Goal: Task Accomplishment & Management: Use online tool/utility

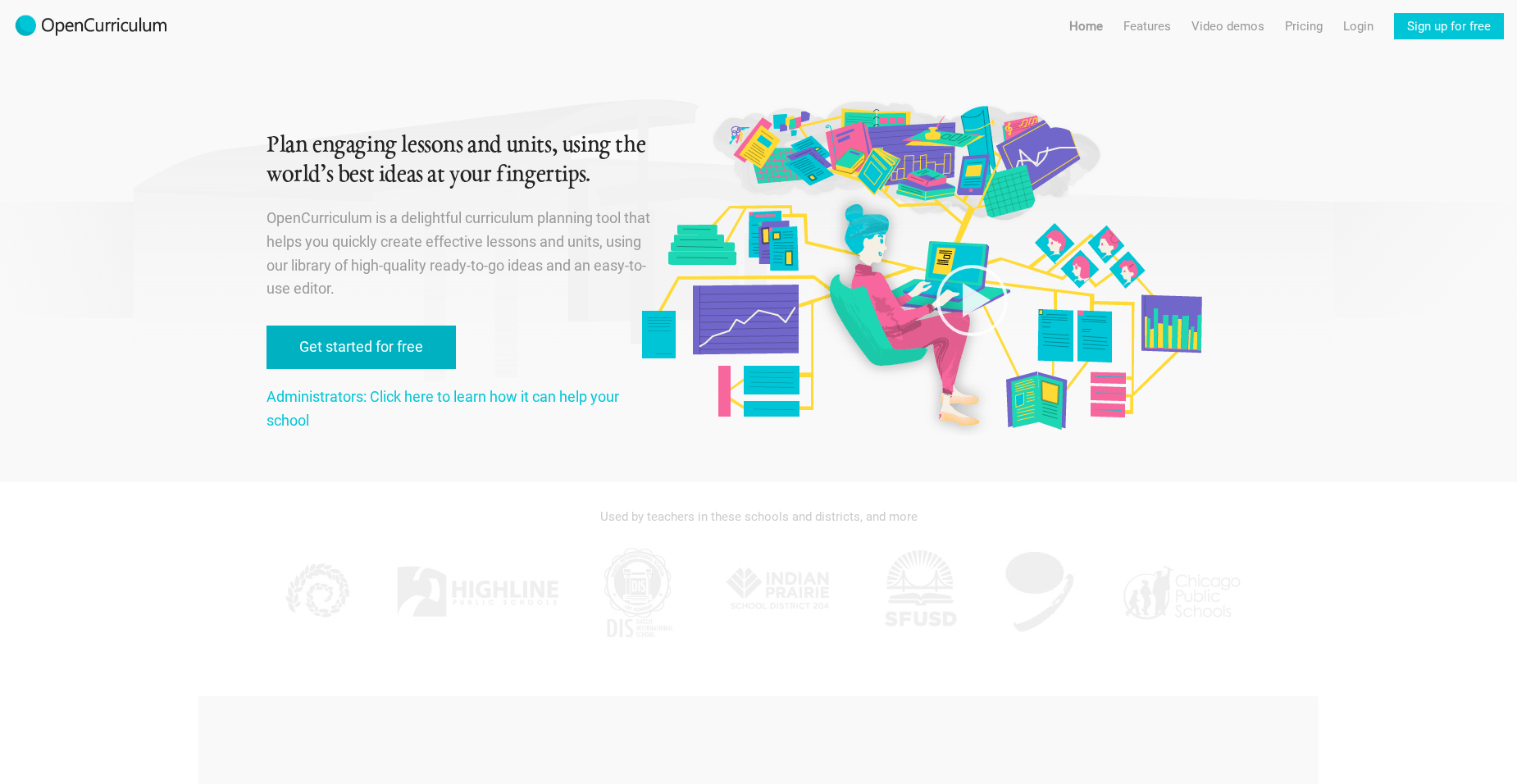
click at [392, 346] on link "Get started for free" at bounding box center [361, 348] width 190 height 43
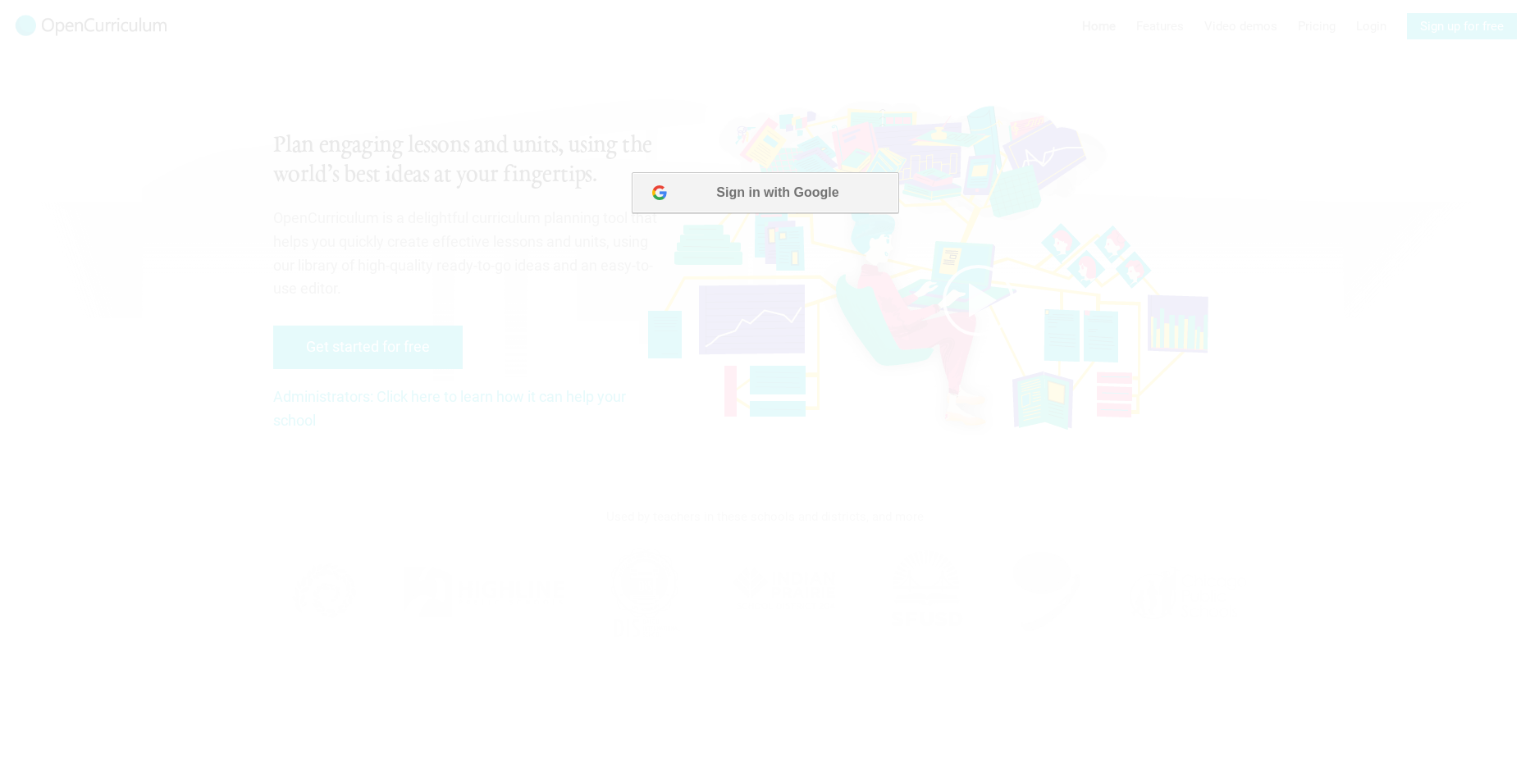
click at [830, 191] on button "Sign in with Google" at bounding box center [764, 192] width 267 height 41
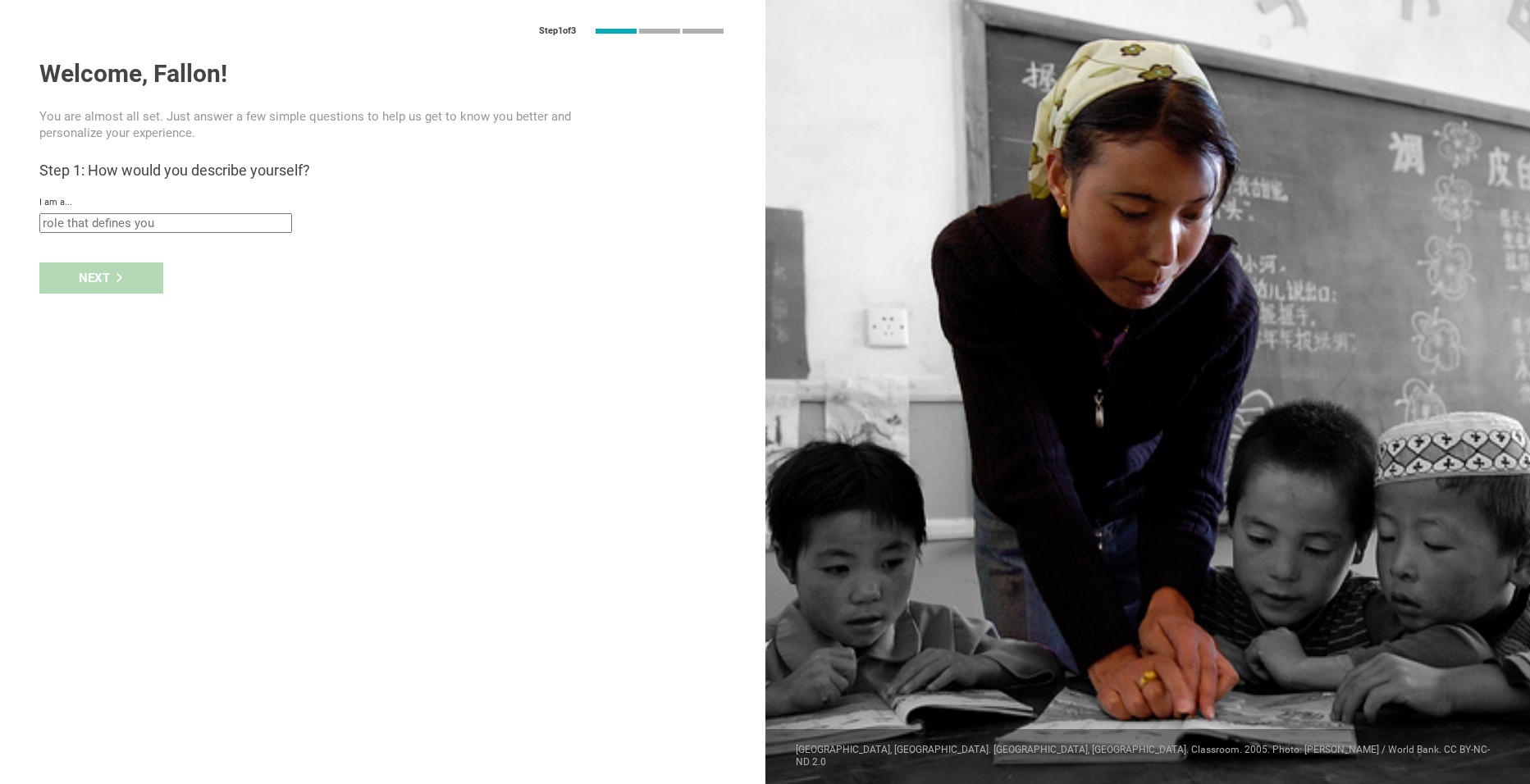
click at [70, 226] on input "text" at bounding box center [166, 223] width 252 height 20
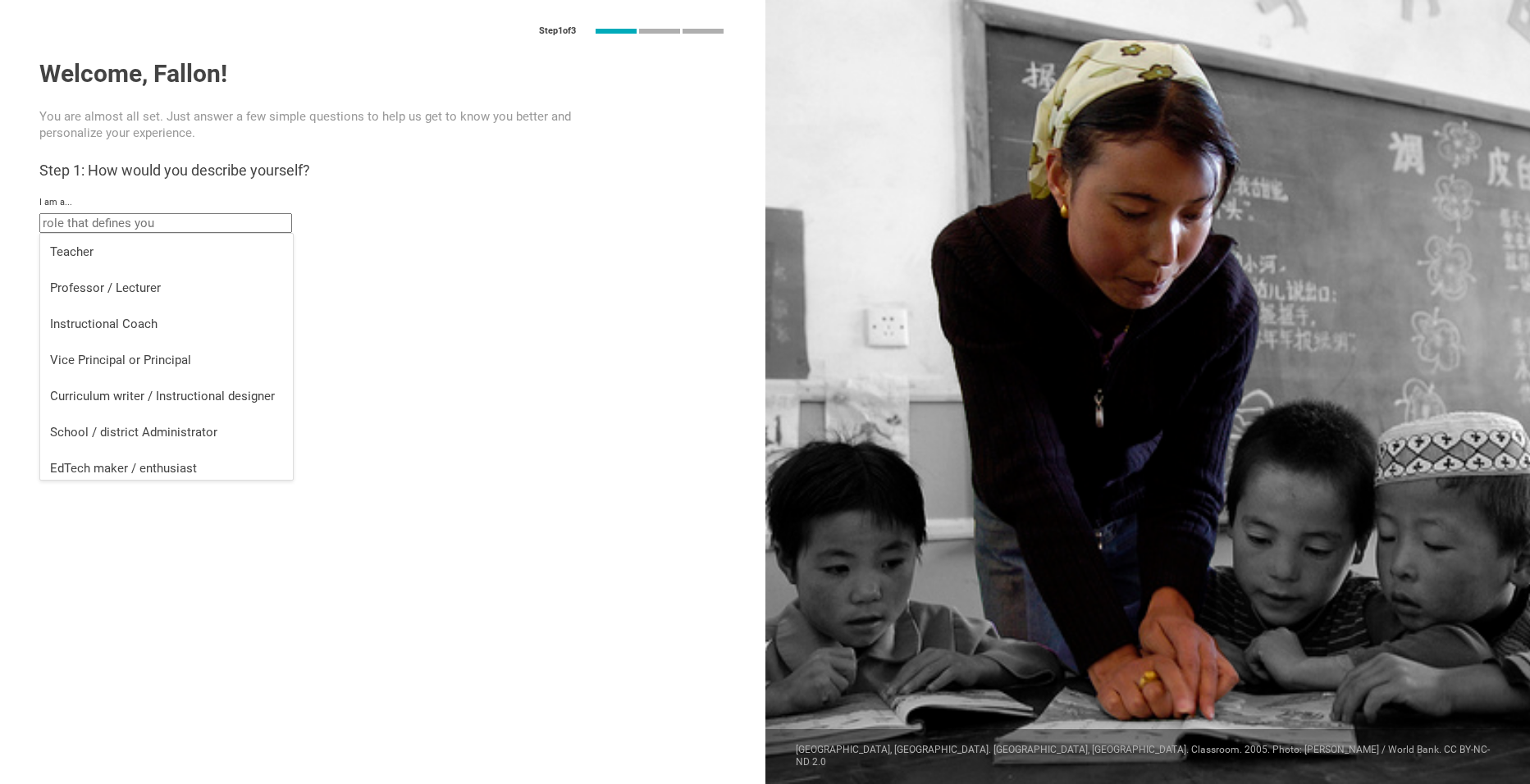
scroll to position [7, 0]
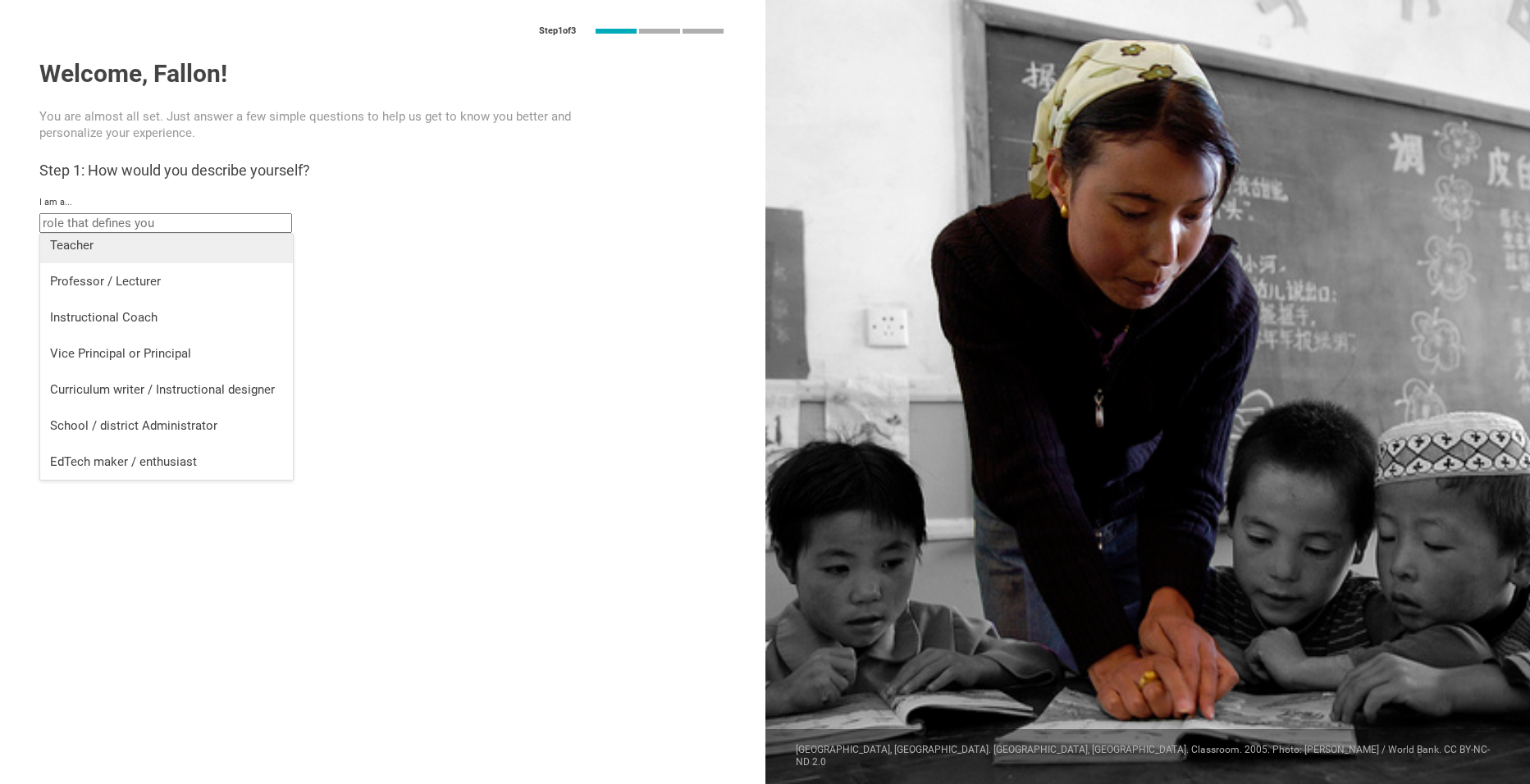
click at [128, 245] on div "Teacher" at bounding box center [166, 246] width 233 height 17
type input "Teacher"
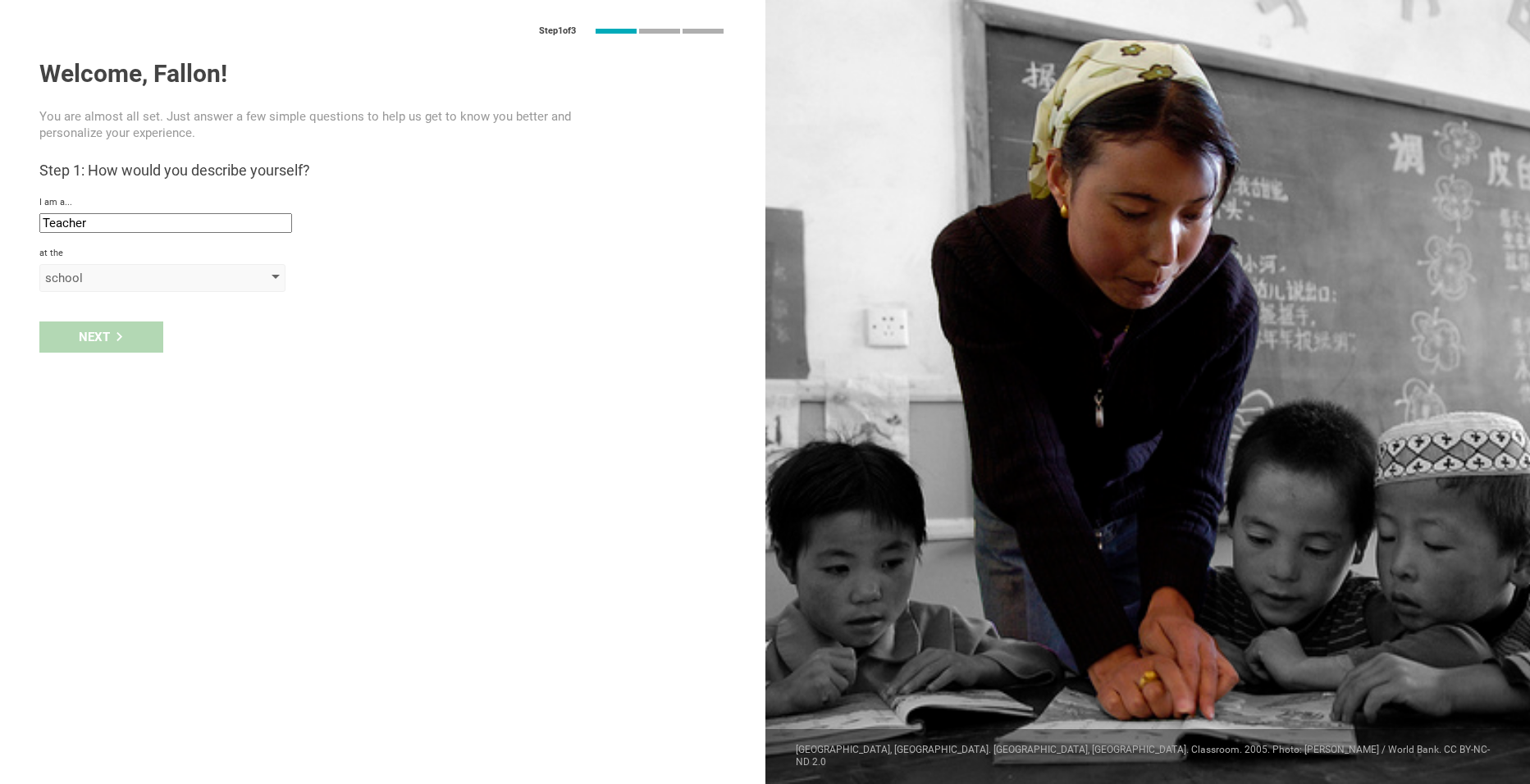
click at [115, 275] on div "school" at bounding box center [139, 278] width 188 height 17
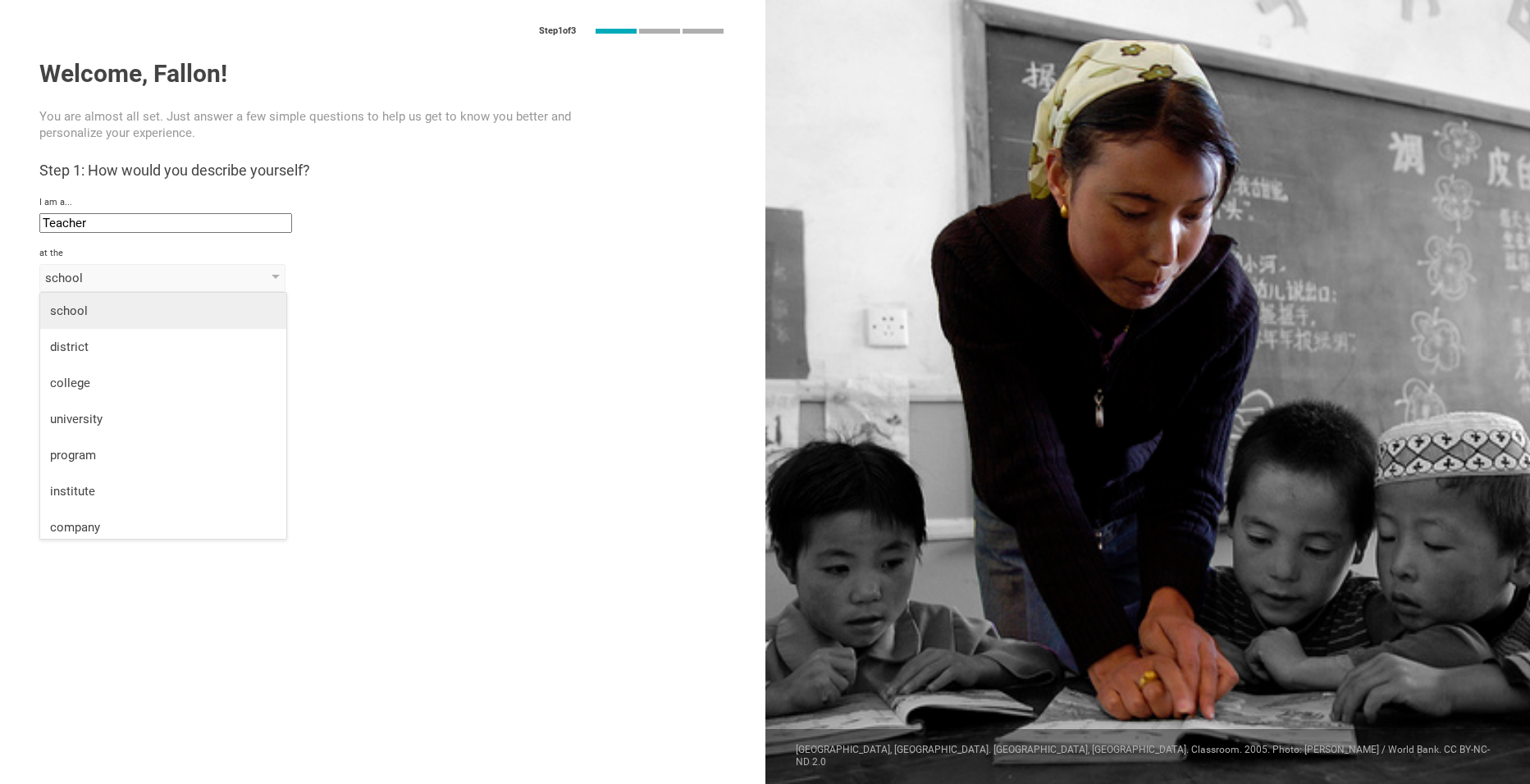
click at [100, 314] on div "school" at bounding box center [163, 311] width 227 height 17
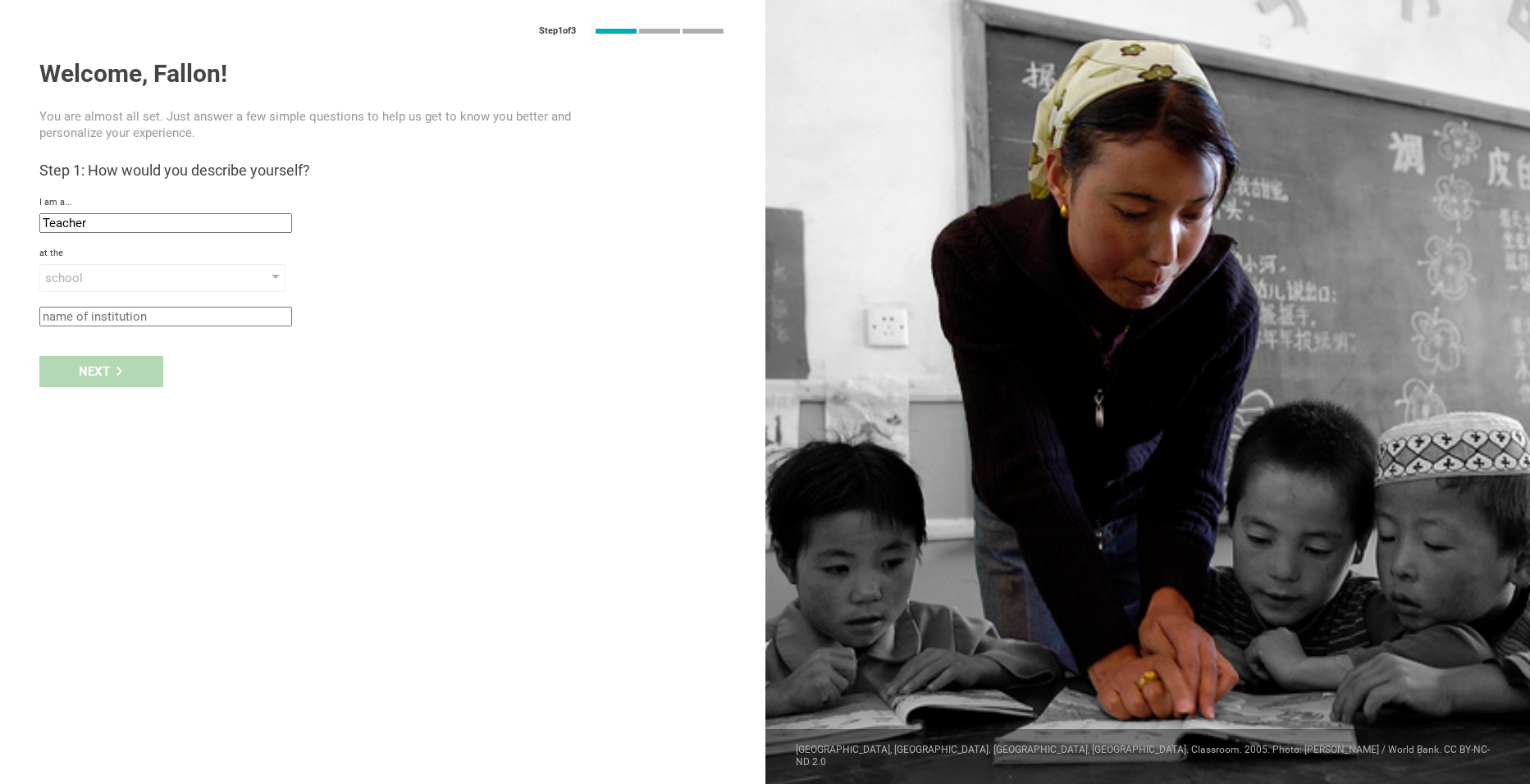
click at [100, 319] on input "text" at bounding box center [166, 317] width 252 height 20
click at [99, 229] on input "Teacher" at bounding box center [166, 223] width 252 height 20
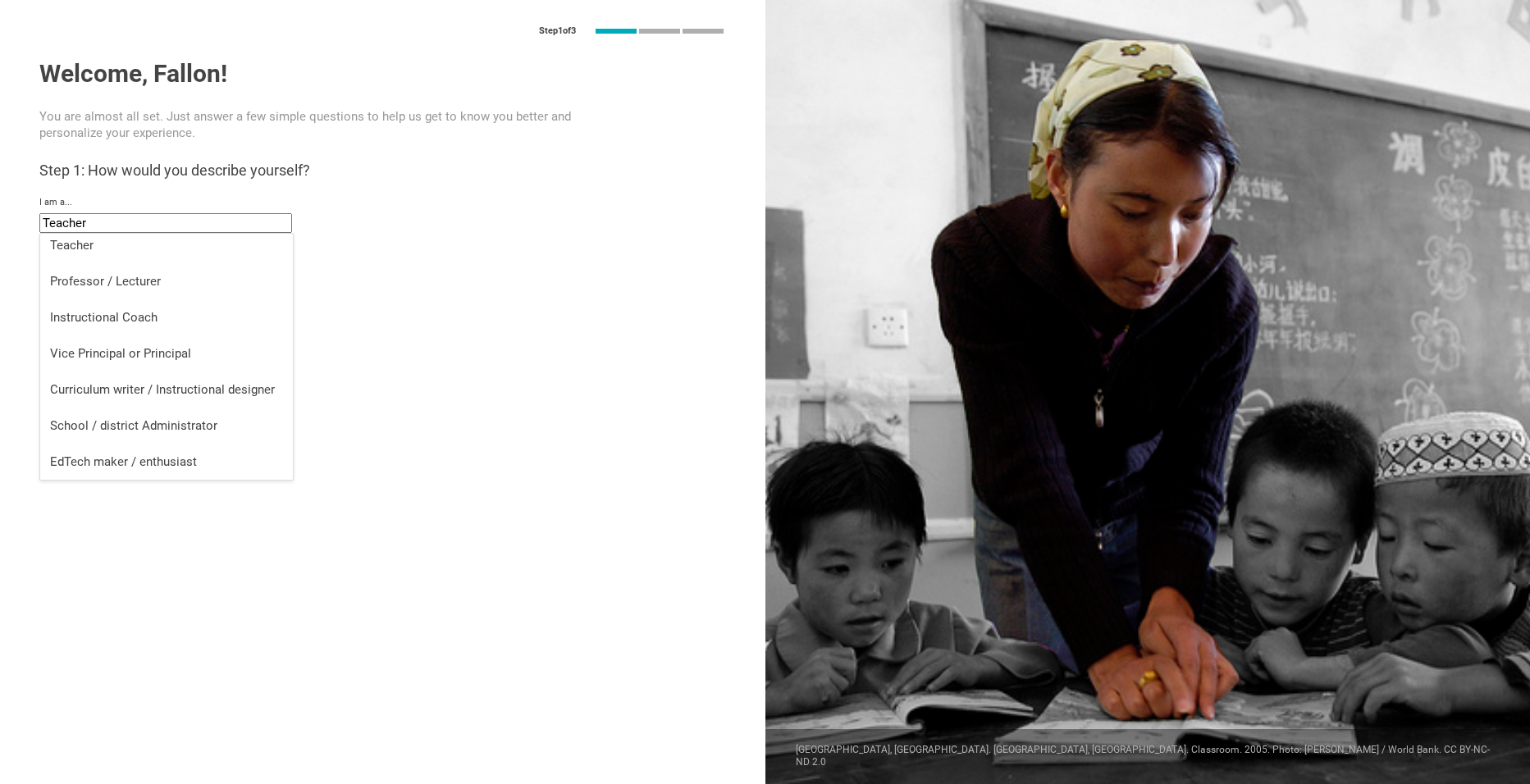
scroll to position [0, 0]
click at [185, 219] on input "Teacher" at bounding box center [166, 223] width 252 height 20
click at [450, 227] on div "I am a... Teacher Teacher Professor / Lecturer Instructional Coach Vice Princip…" at bounding box center [382, 214] width 686 height 36
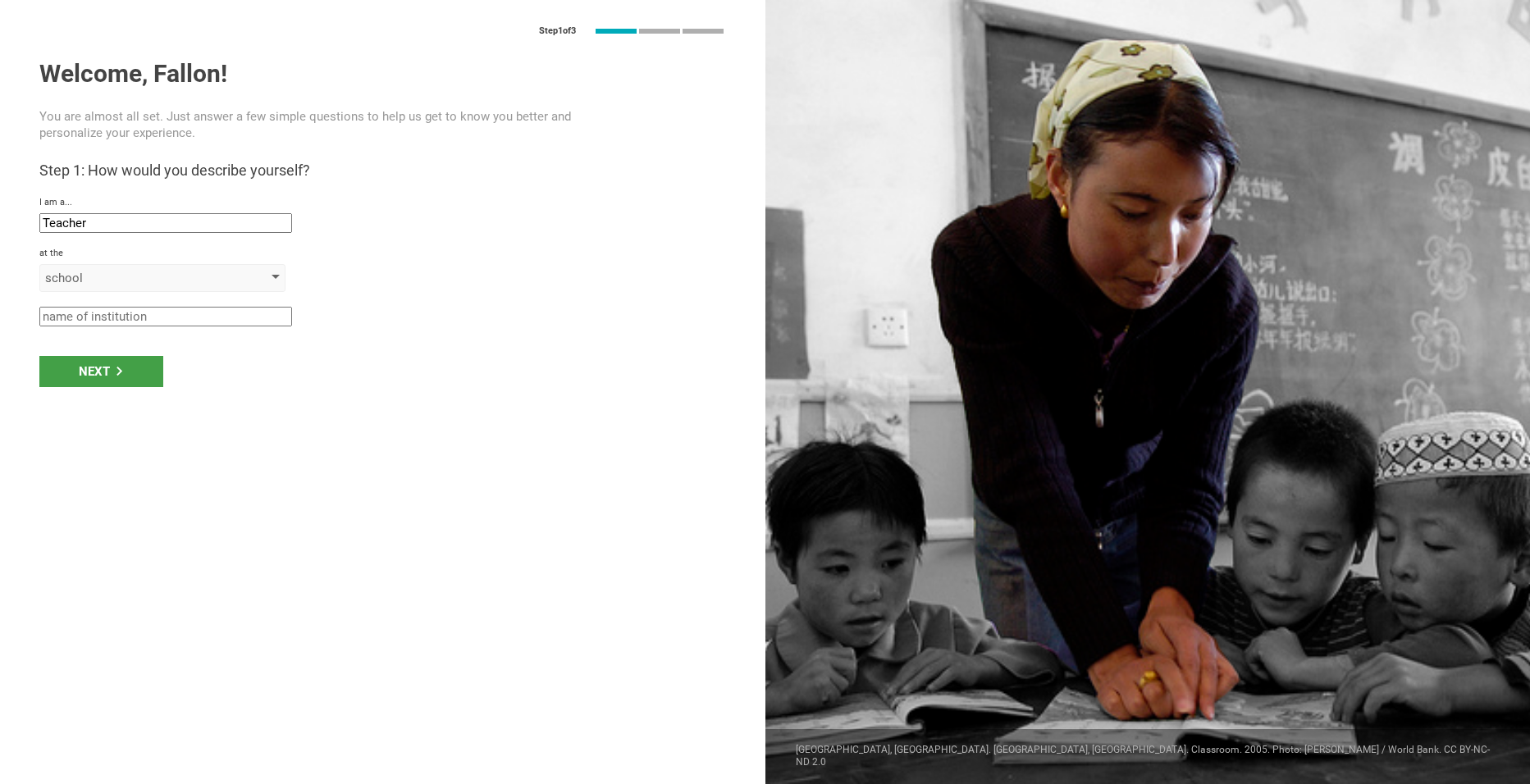
click at [89, 274] on div "school" at bounding box center [139, 278] width 188 height 17
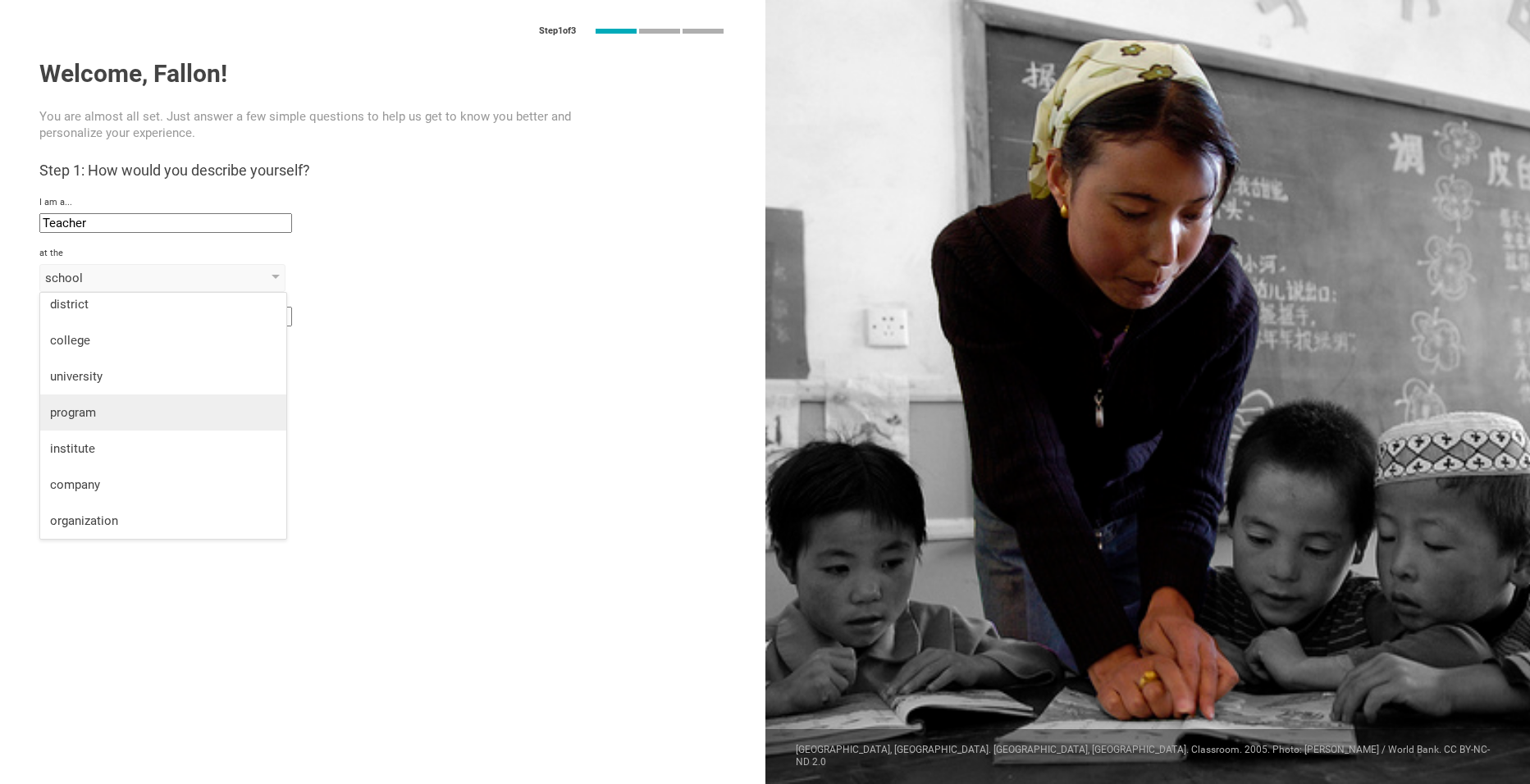
click at [196, 419] on div "program" at bounding box center [163, 413] width 227 height 17
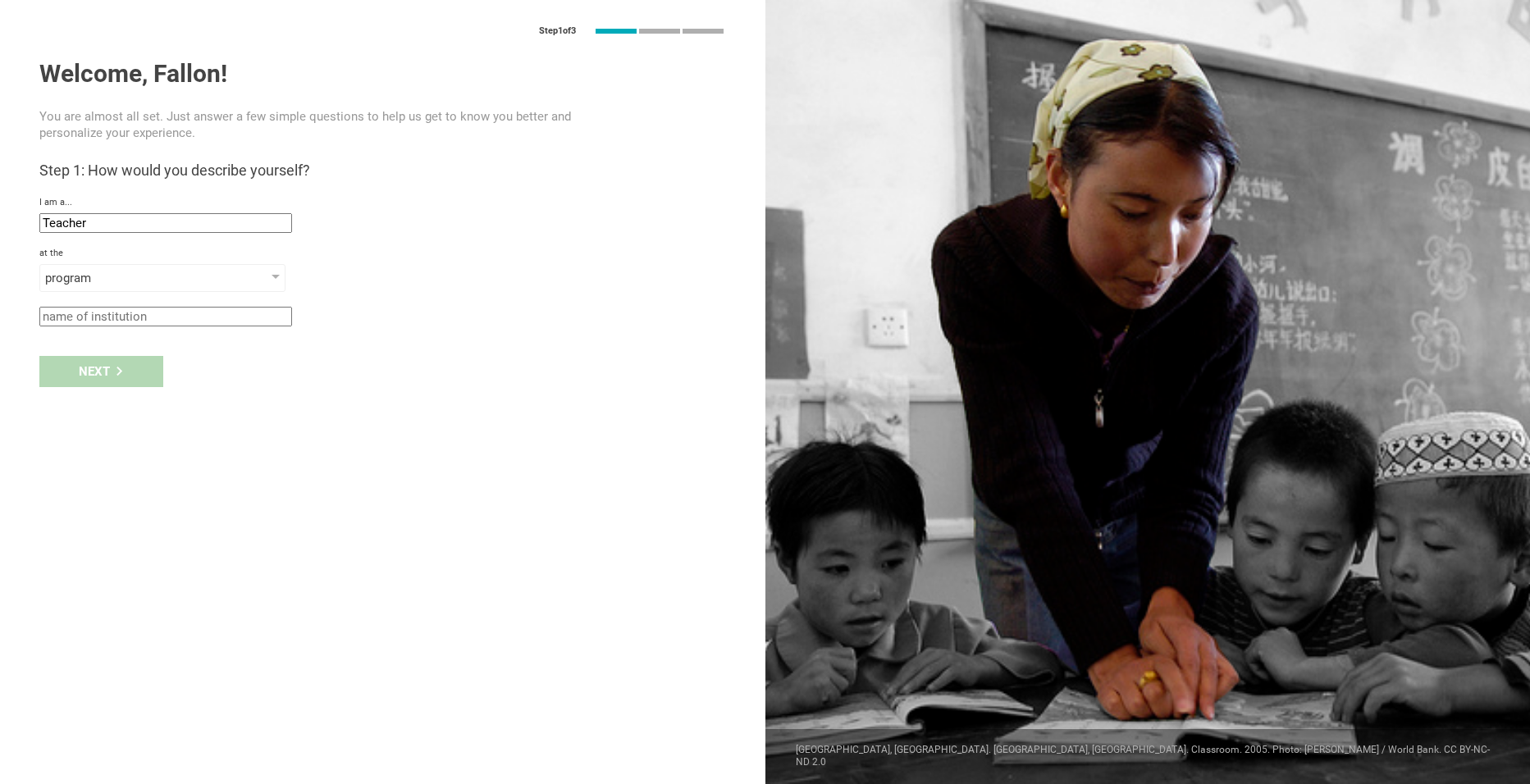
click at [115, 318] on input "text" at bounding box center [166, 317] width 252 height 20
type input "Home School"
click at [117, 373] on icon at bounding box center [119, 371] width 9 height 9
type input "Turlock, California"
click at [121, 412] on div "Next" at bounding box center [101, 422] width 124 height 31
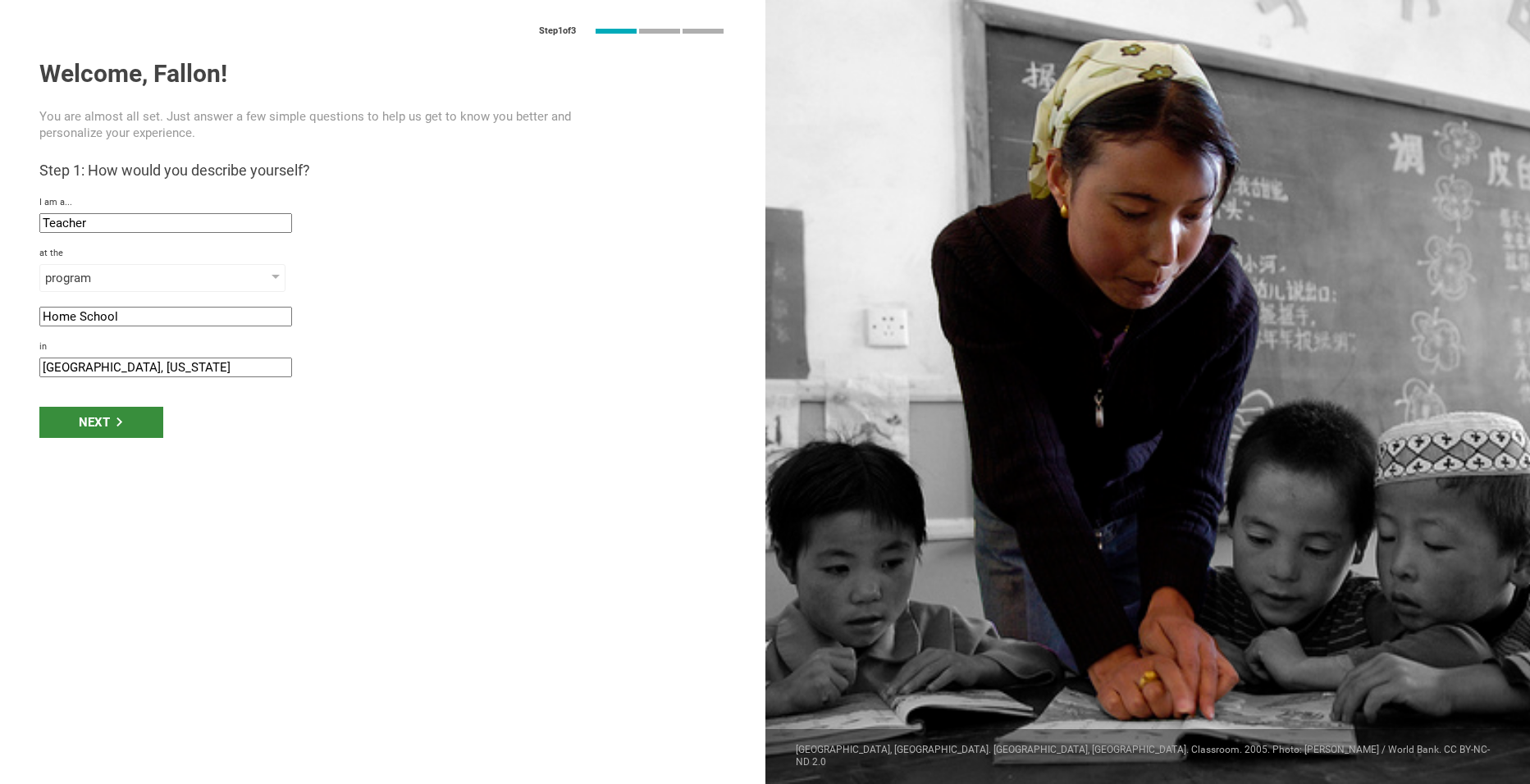
click at [110, 429] on div "Next" at bounding box center [101, 422] width 124 height 31
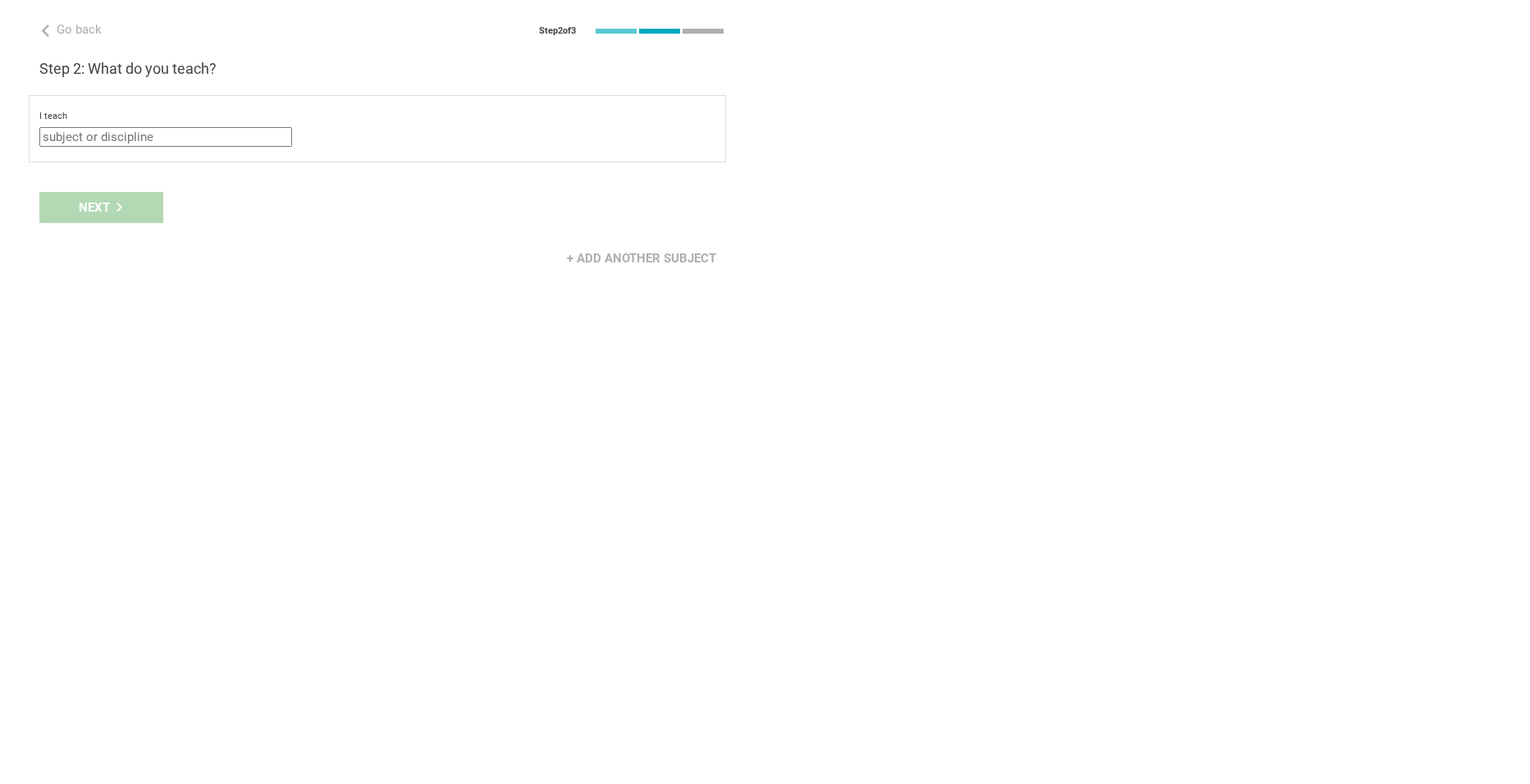
click at [119, 143] on input "text" at bounding box center [166, 137] width 252 height 20
click at [94, 171] on div "Mathematics" at bounding box center [166, 165] width 233 height 17
type input "Mathematics"
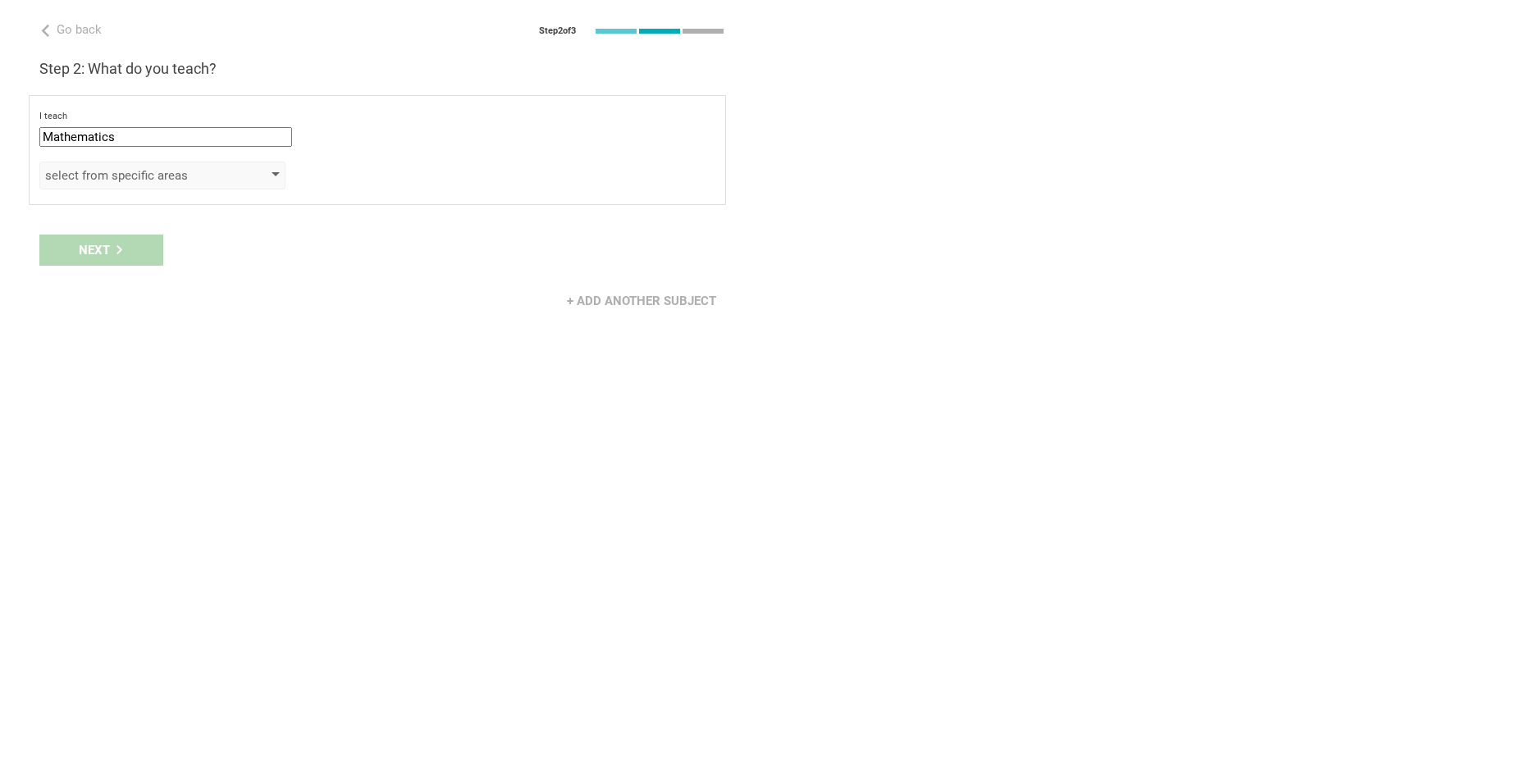
click at [98, 176] on div "select from specific areas" at bounding box center [139, 176] width 188 height 17
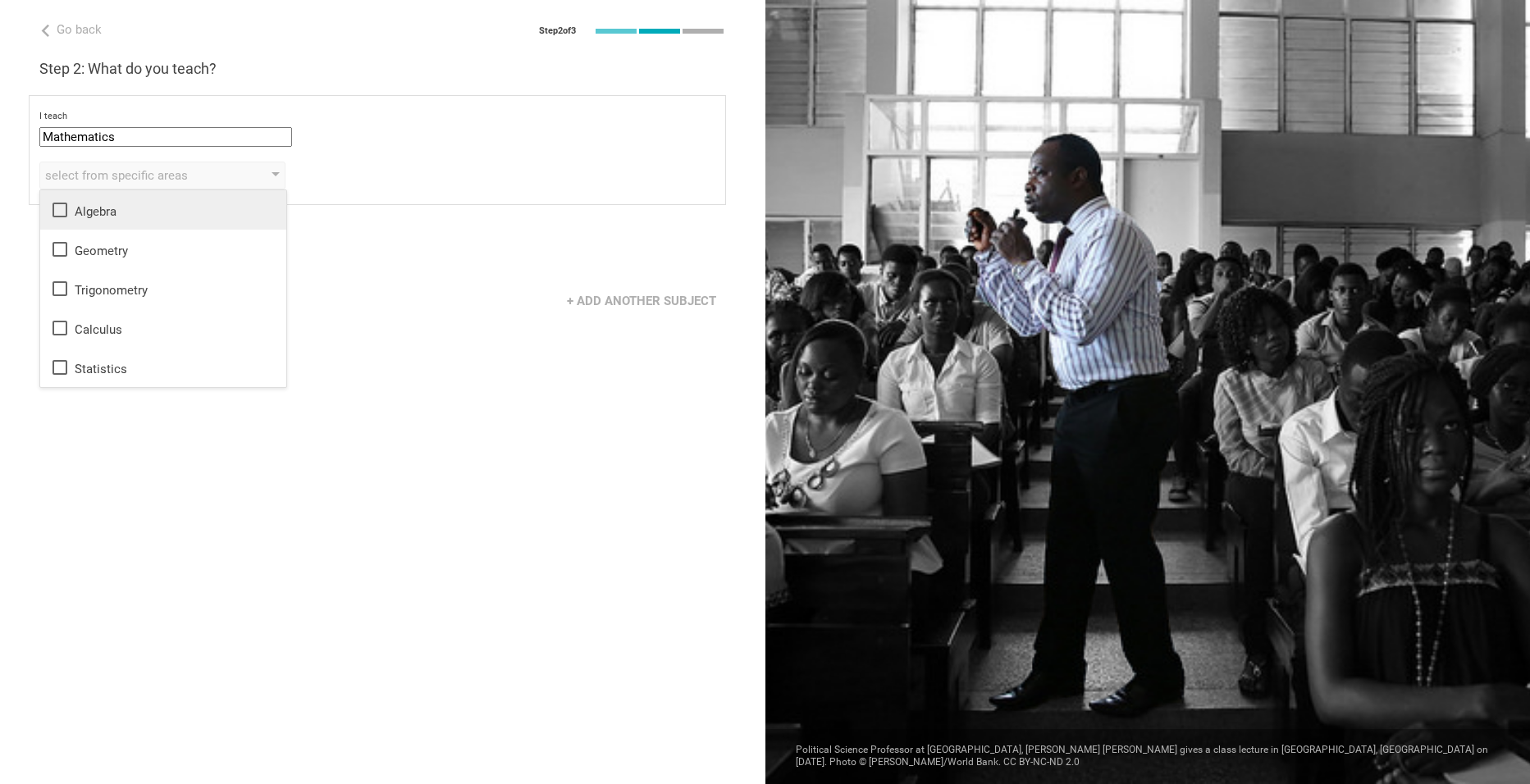
click at [99, 204] on div "Algebra" at bounding box center [163, 210] width 227 height 20
click at [333, 262] on div "Next" at bounding box center [382, 250] width 765 height 51
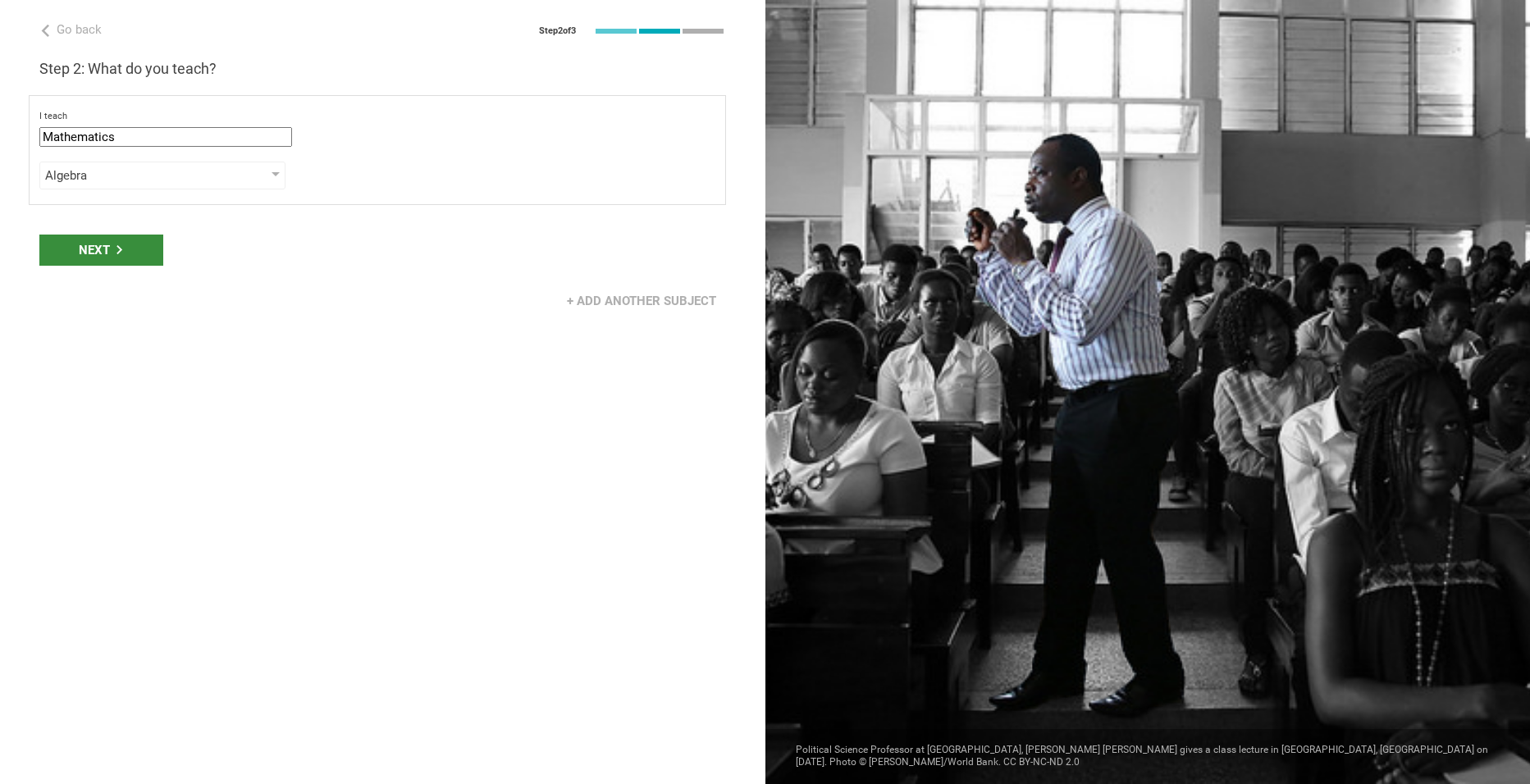
click at [120, 243] on div "Next" at bounding box center [101, 250] width 124 height 31
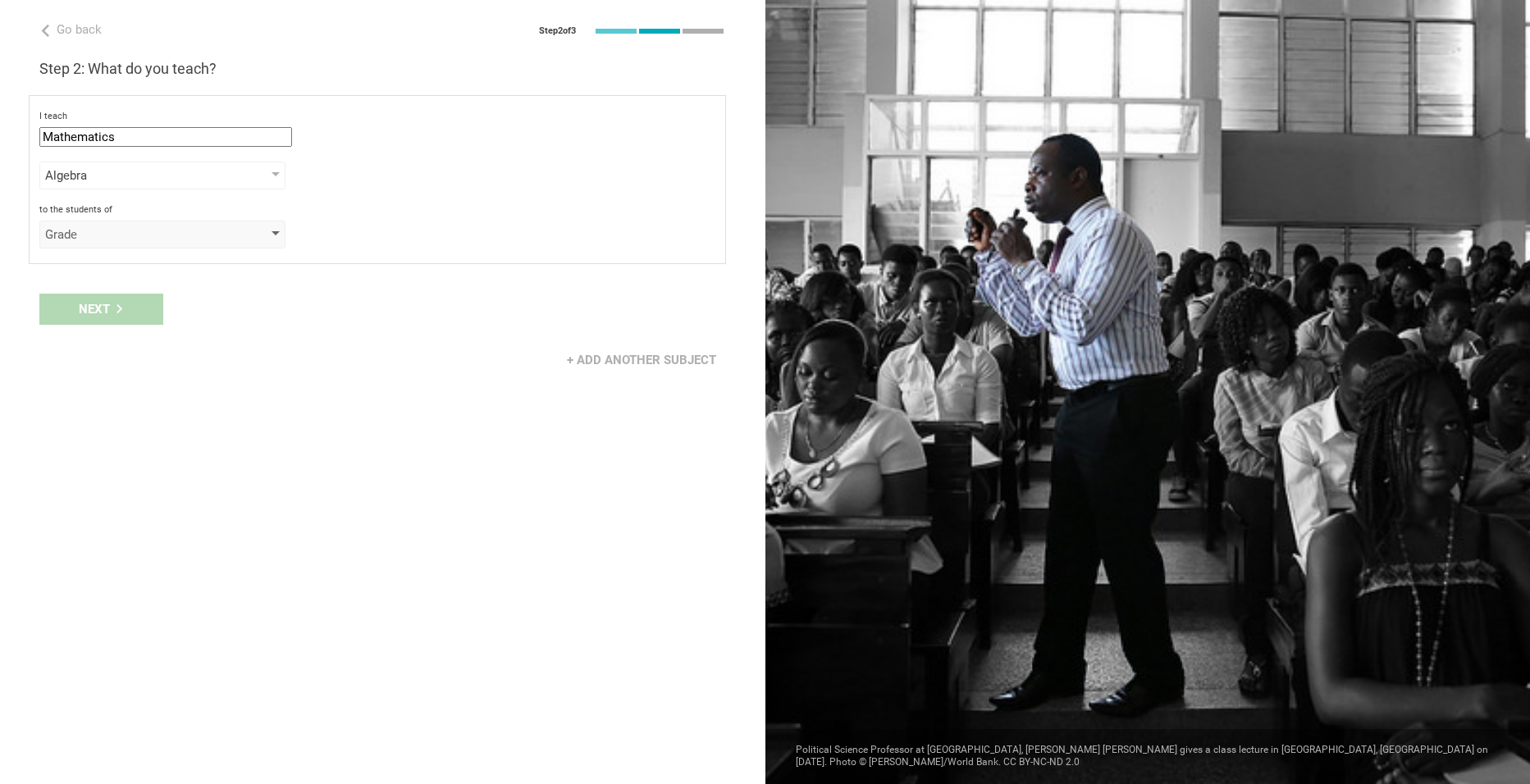
click at [118, 240] on div "Grade" at bounding box center [139, 235] width 188 height 17
click at [103, 262] on div "Grade" at bounding box center [163, 267] width 227 height 17
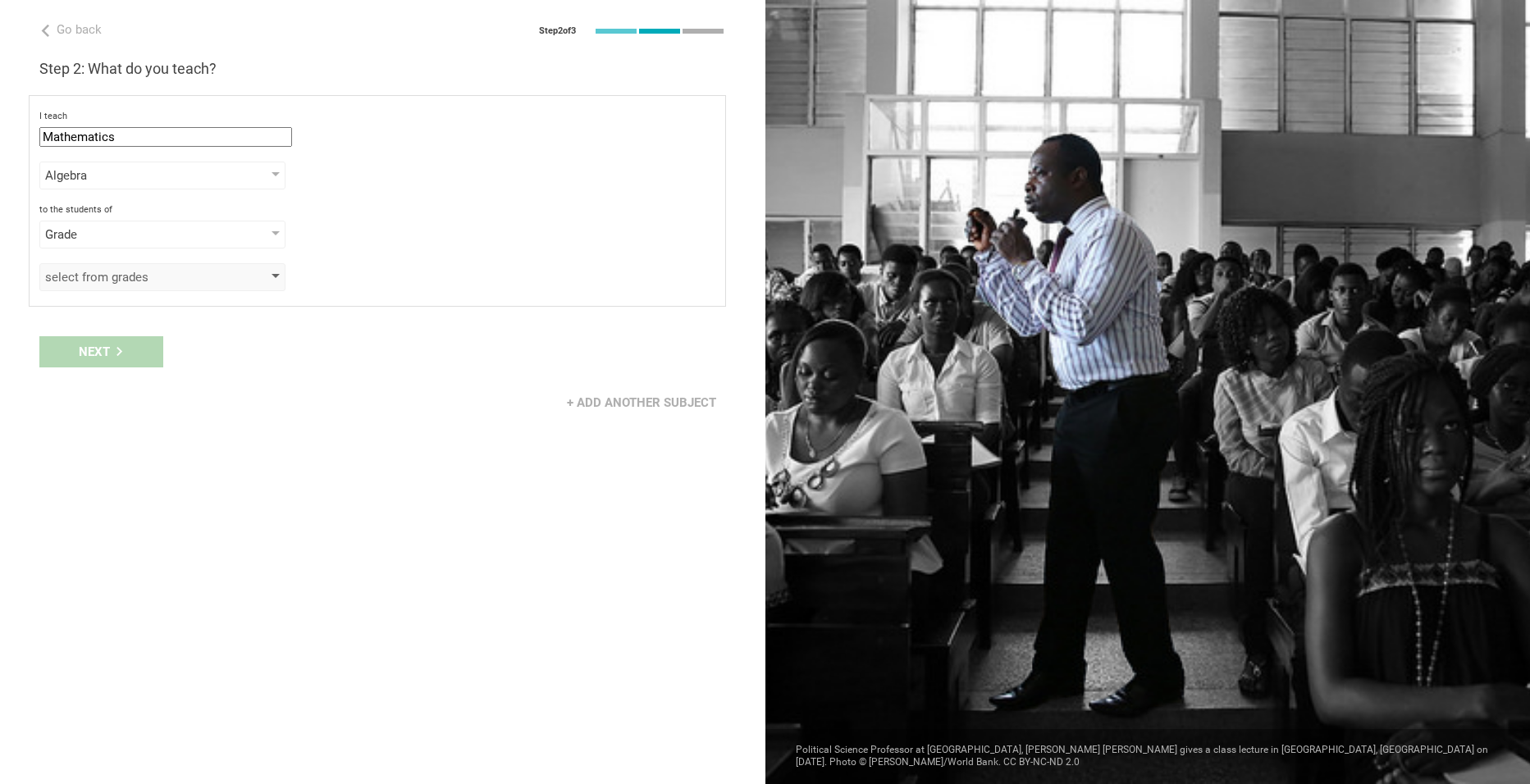
click at [103, 277] on div "select from grades" at bounding box center [139, 277] width 188 height 17
click at [82, 344] on div "2" at bounding box center [163, 351] width 227 height 20
click at [407, 394] on div "+ Add another subject" at bounding box center [382, 402] width 765 height 51
click at [127, 362] on div "Next" at bounding box center [101, 351] width 124 height 31
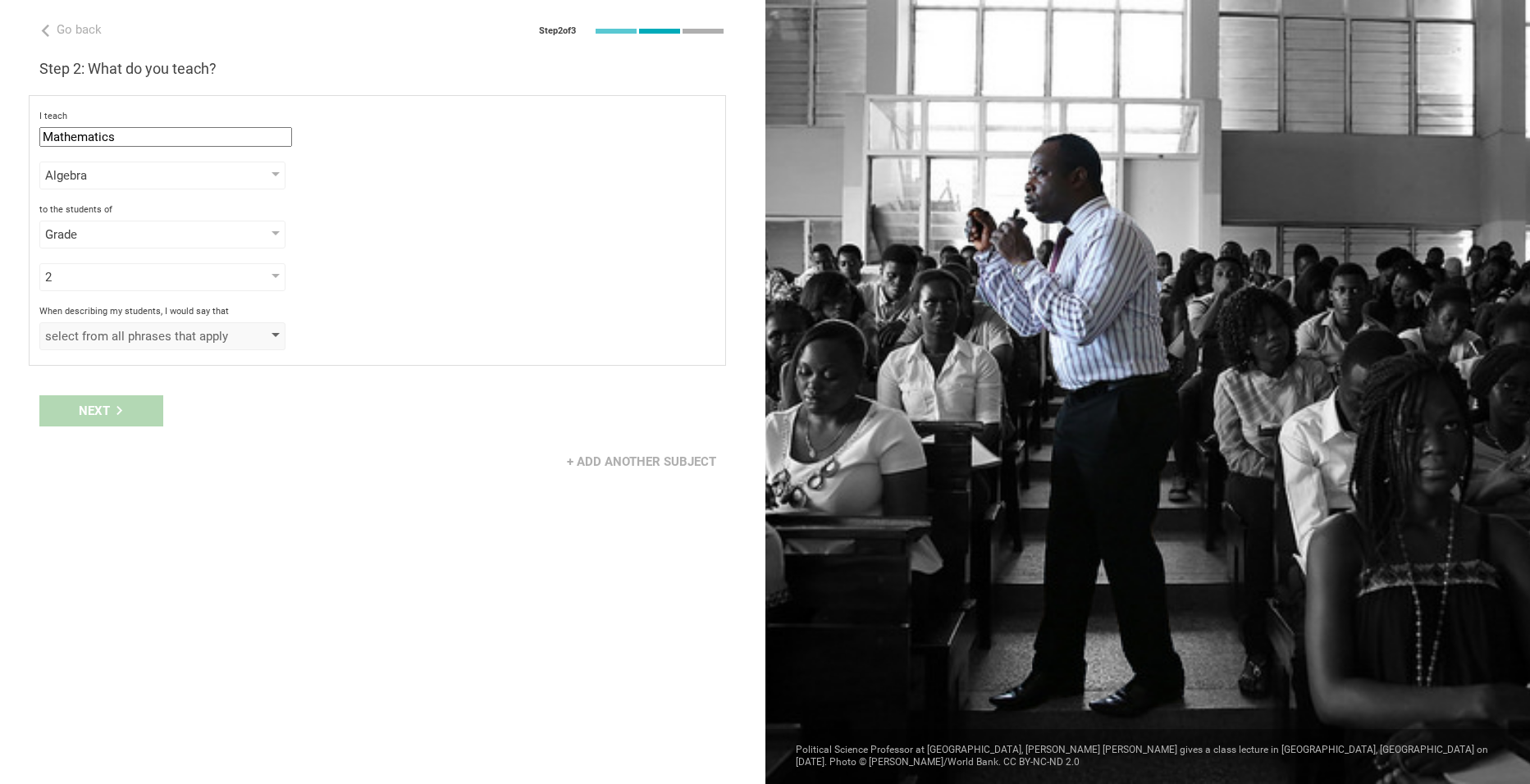
click at [129, 343] on div "select from all phrases that apply" at bounding box center [139, 336] width 188 height 17
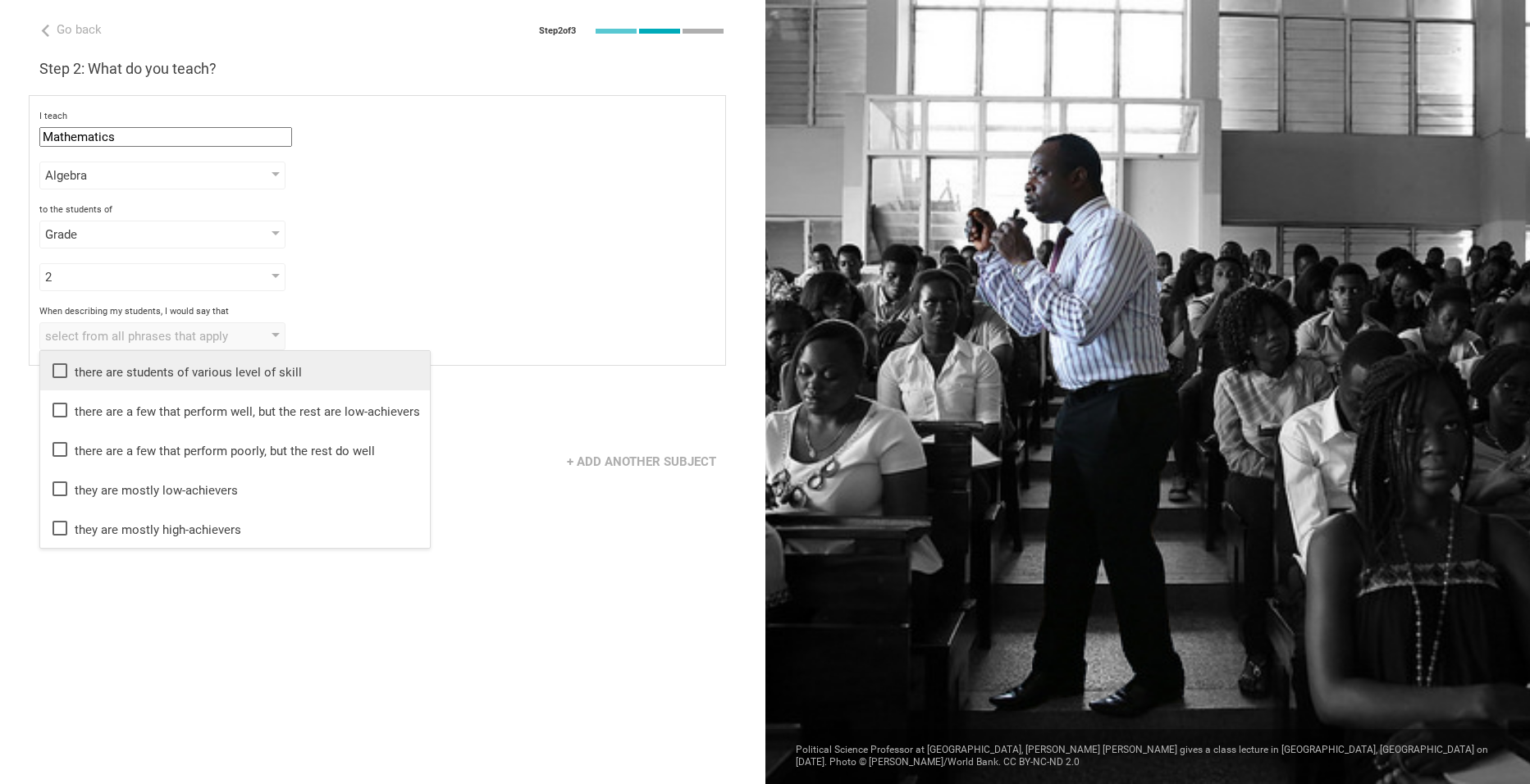
click at [123, 364] on div "there are students of various level of skill" at bounding box center [235, 371] width 370 height 20
click at [135, 572] on div "Go back Step 2 of 3 Welcome, Fallon! You are almost all set. Just answer a few …" at bounding box center [382, 392] width 765 height 784
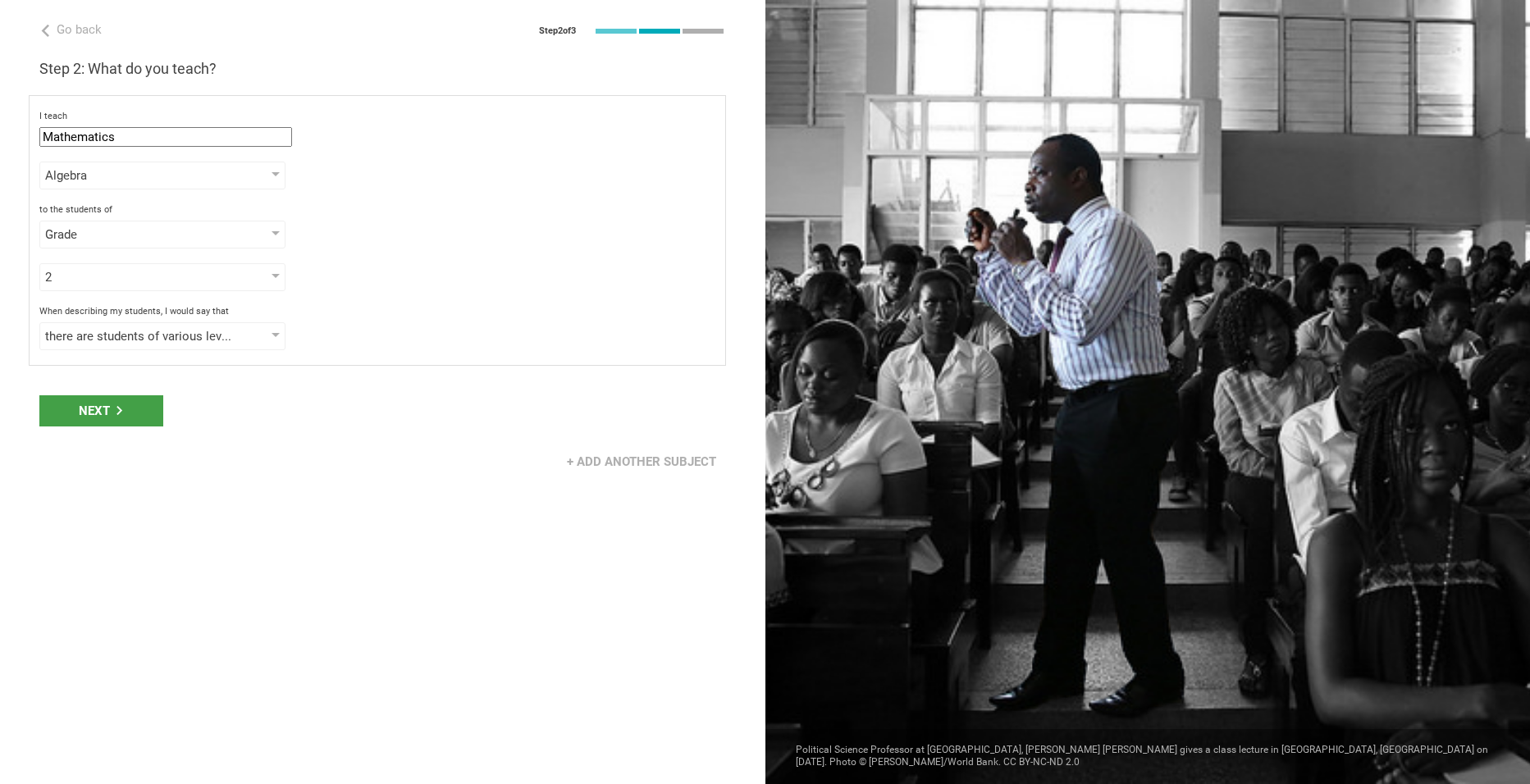
click at [132, 428] on div "Next" at bounding box center [382, 410] width 765 height 51
click at [130, 410] on div "Next" at bounding box center [101, 410] width 124 height 31
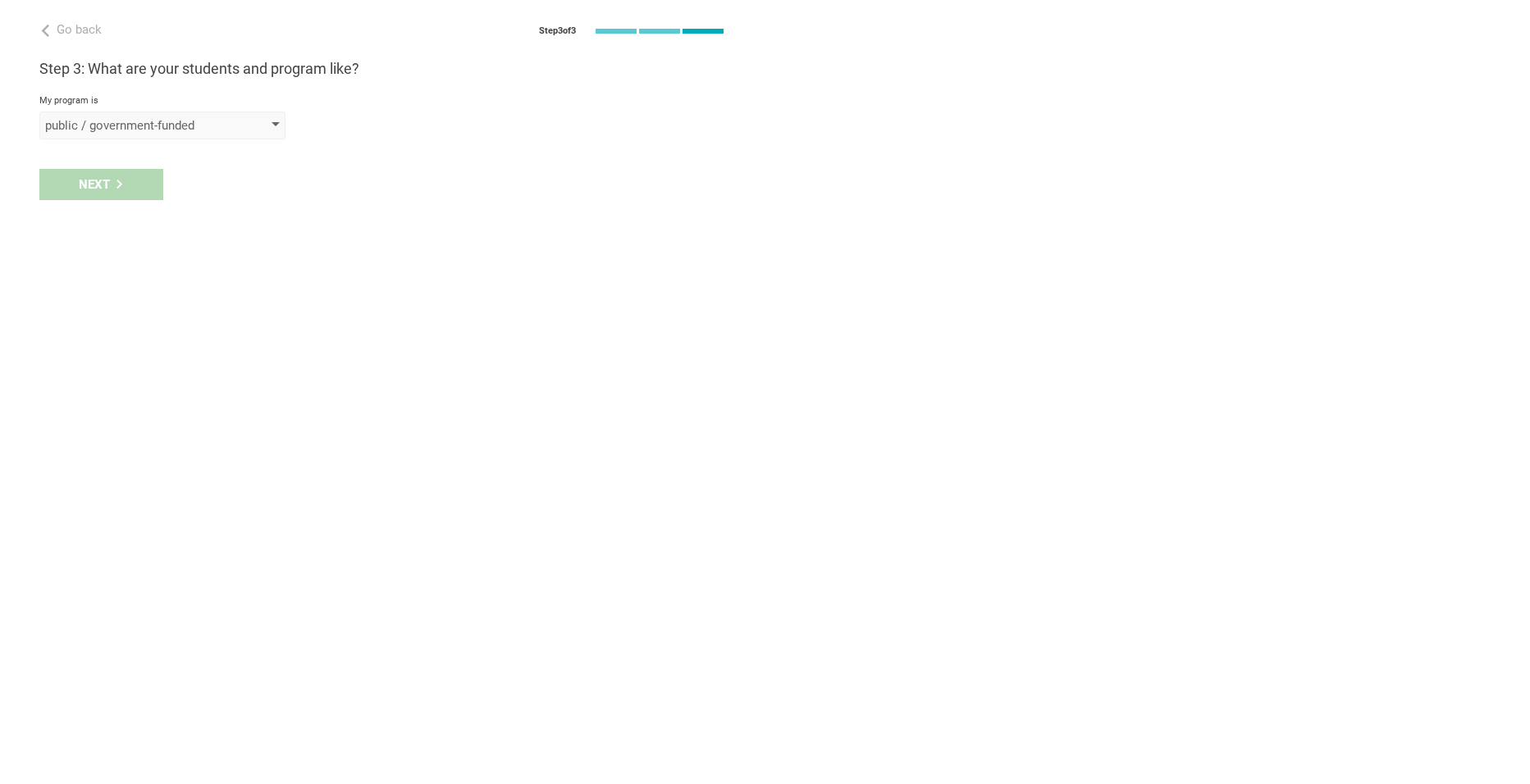
click at [111, 133] on div "public / government-funded" at bounding box center [139, 125] width 188 height 17
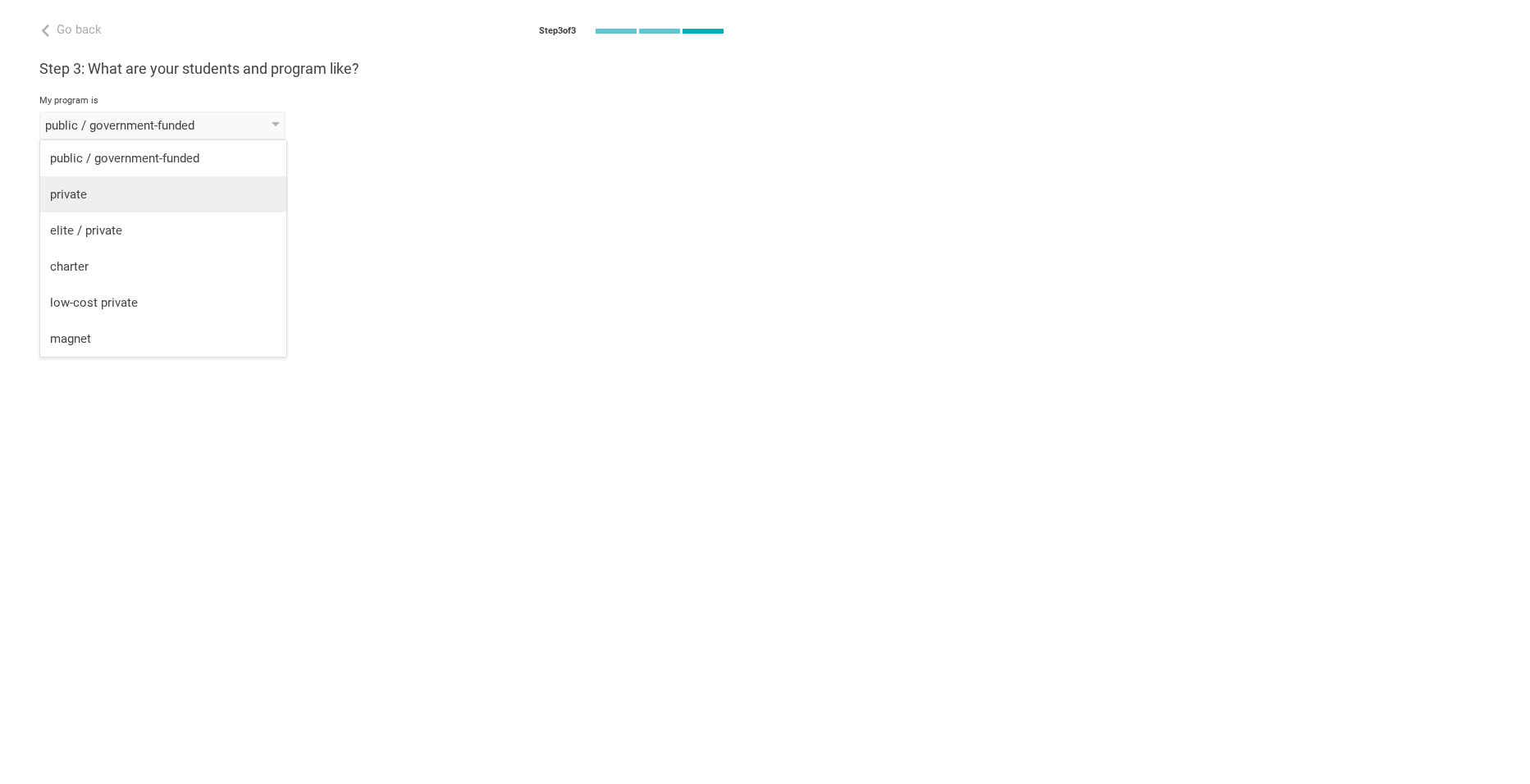
click at [94, 188] on div "private" at bounding box center [163, 195] width 227 height 17
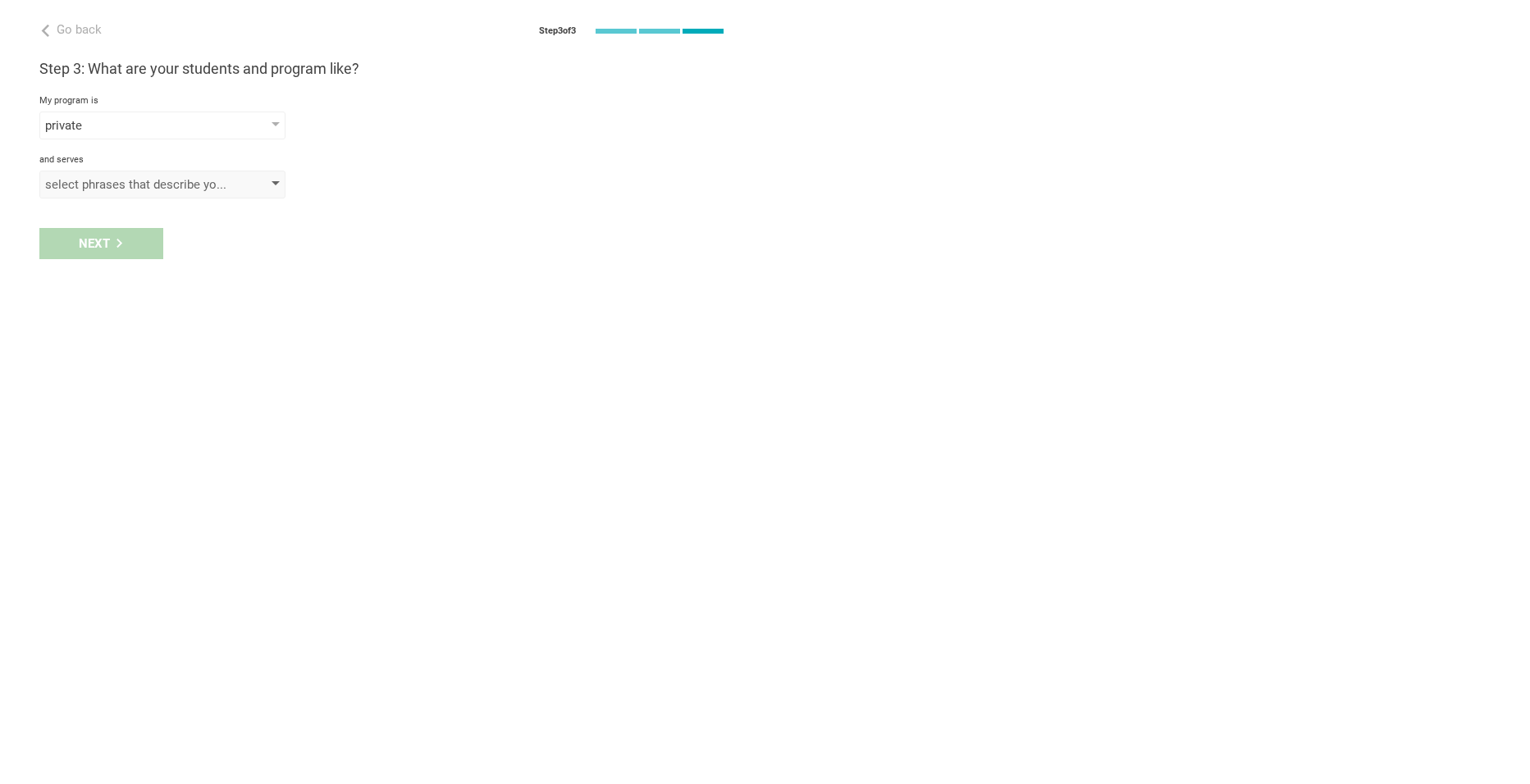
click at [99, 181] on div "select phrases that describe your student population" at bounding box center [139, 185] width 188 height 17
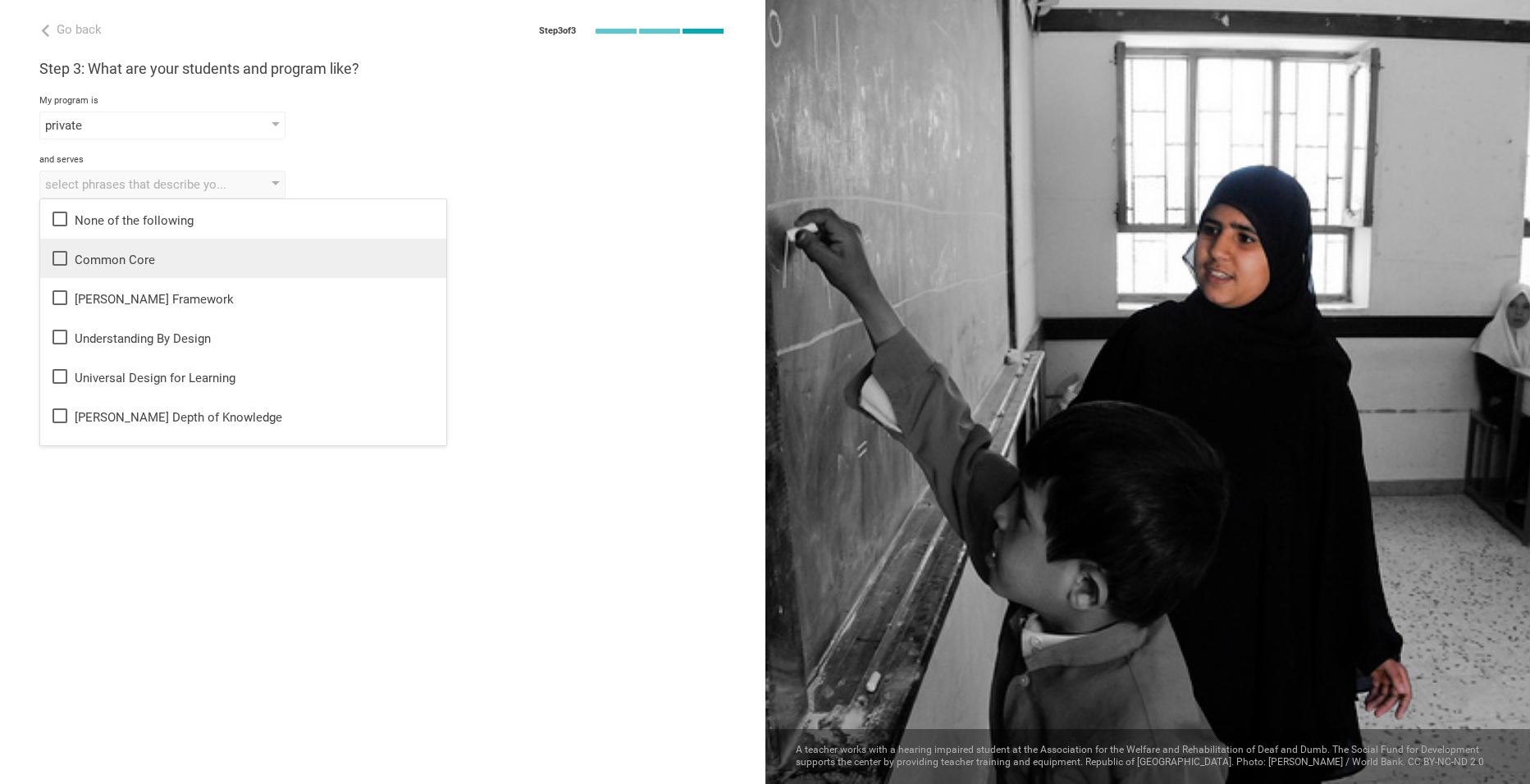
click at [98, 247] on li "Common Core" at bounding box center [243, 258] width 406 height 39
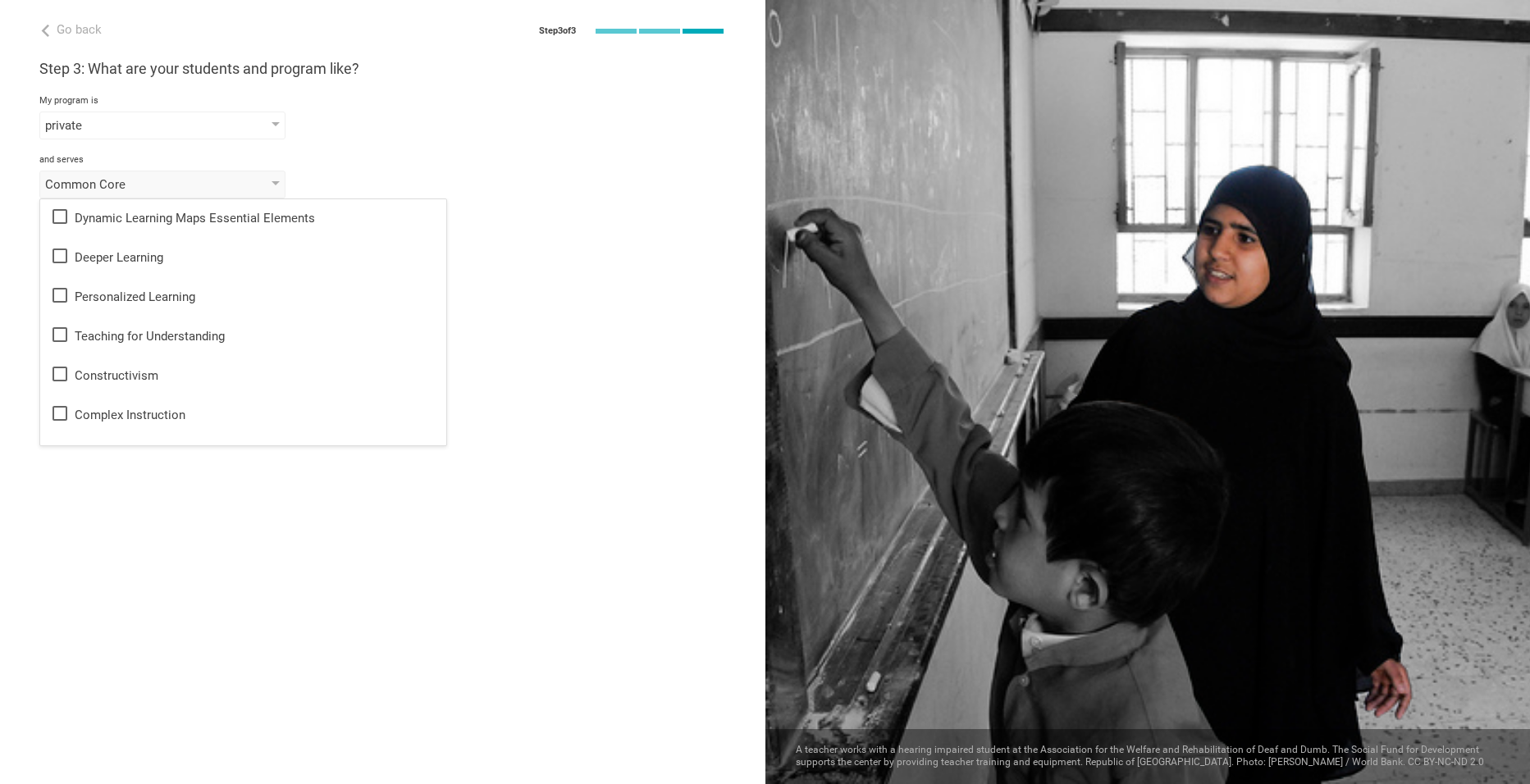
scroll to position [0, 0]
drag, startPoint x: 613, startPoint y: 384, endPoint x: 580, endPoint y: 374, distance: 34.5
click at [614, 384] on div "Go back Step 3 of 3 Welcome, Fallon! You are almost all set. Just answer a few …" at bounding box center [382, 392] width 765 height 784
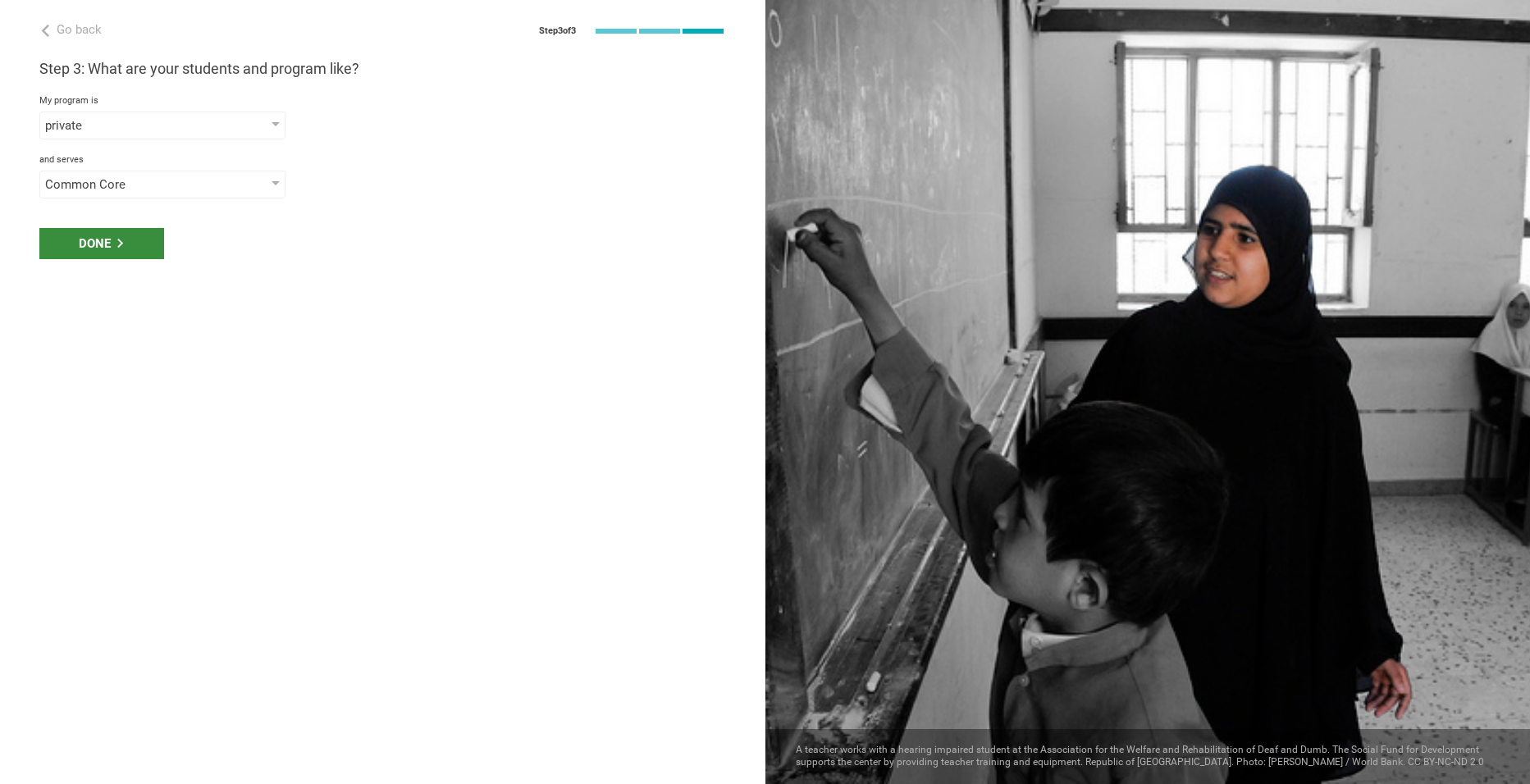
click at [124, 246] on icon at bounding box center [120, 243] width 9 height 9
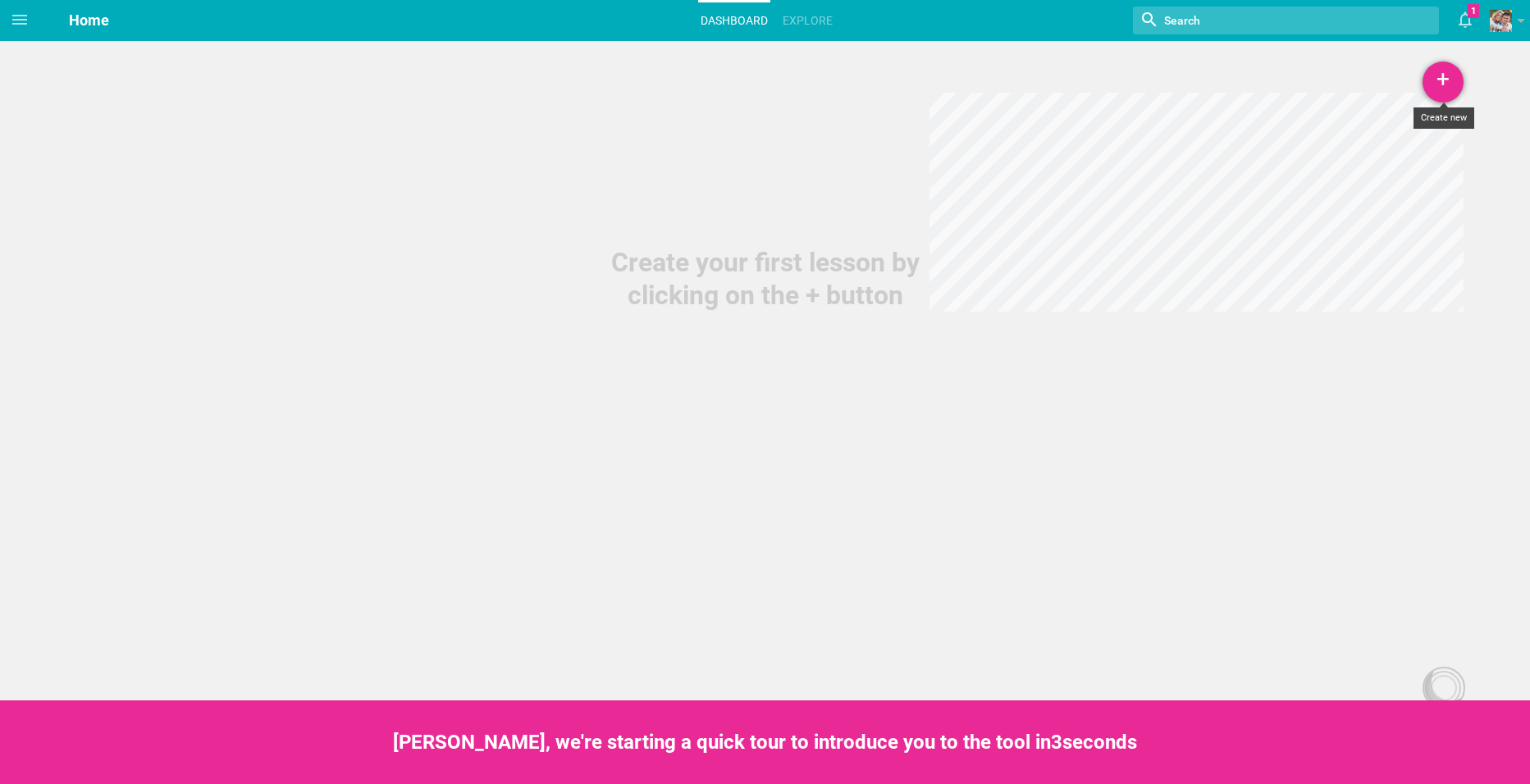
click at [1440, 72] on div "+" at bounding box center [1442, 82] width 41 height 41
click at [1399, 126] on link "Lesson" at bounding box center [1401, 127] width 123 height 36
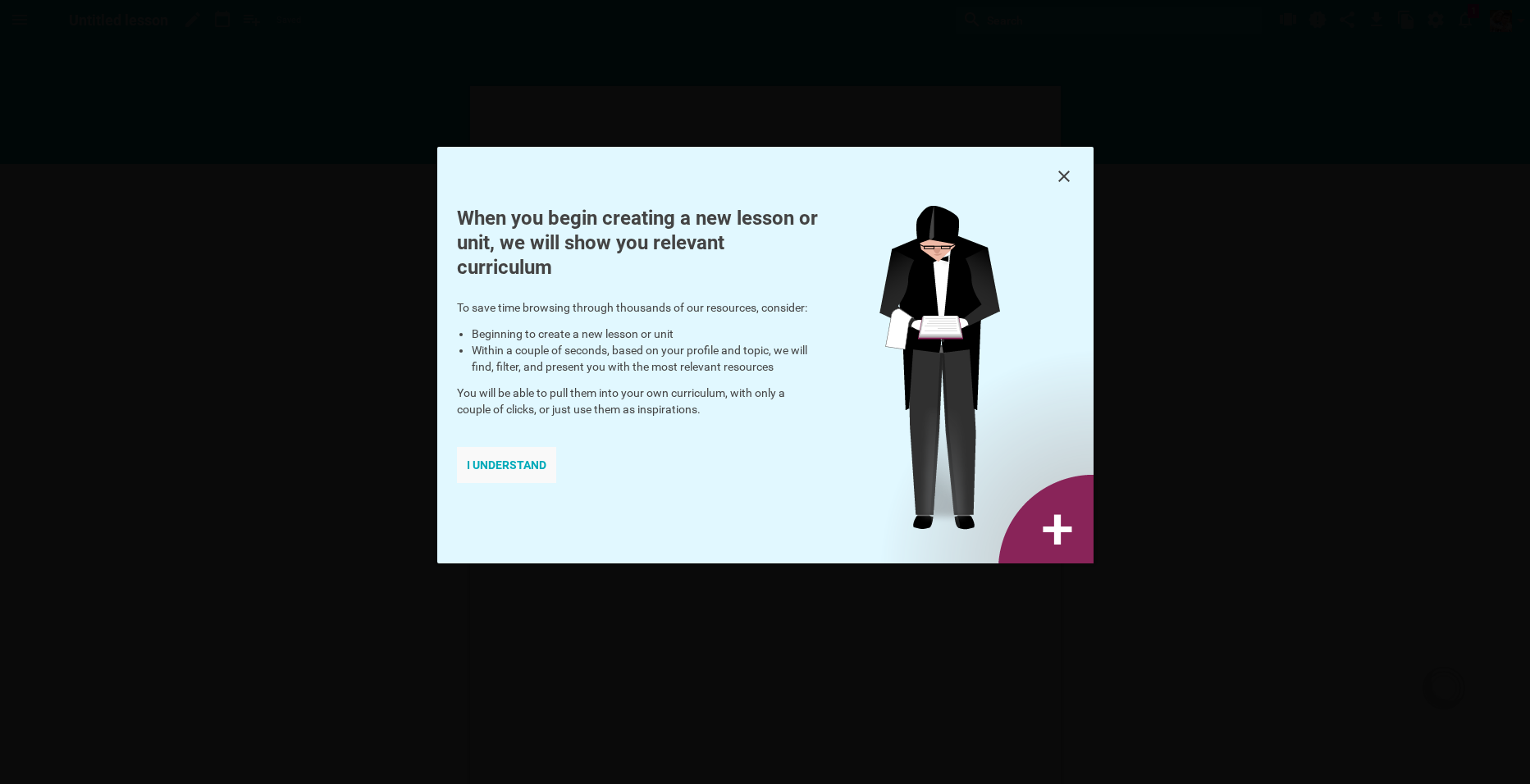
click at [494, 467] on div "I understand" at bounding box center [507, 465] width 99 height 36
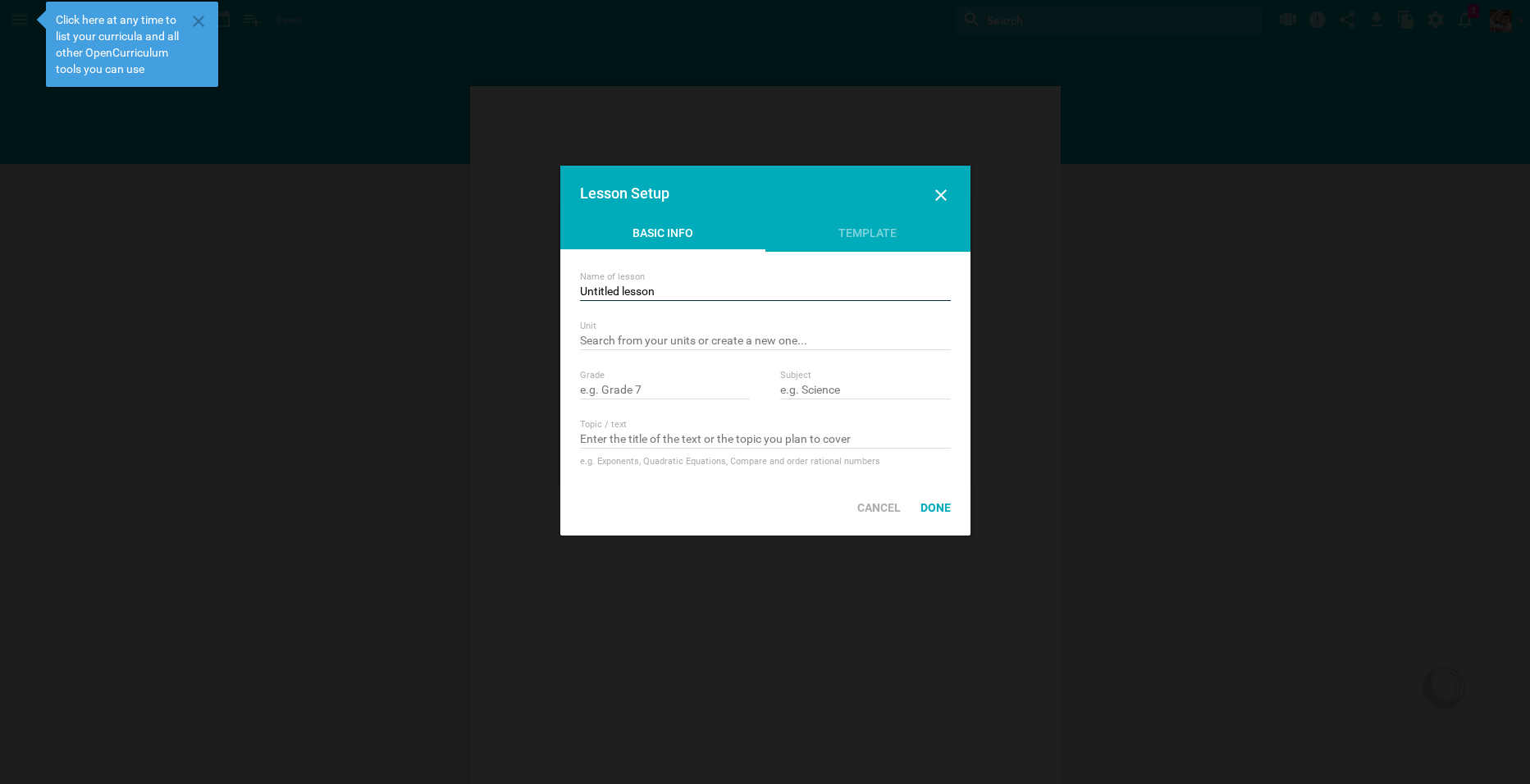
click at [663, 290] on input "Untitled lesson" at bounding box center [766, 293] width 371 height 17
drag, startPoint x: 548, startPoint y: 292, endPoint x: 503, endPoint y: 293, distance: 45.0
type input "Practice Test"
click at [614, 349] on input "text" at bounding box center [766, 342] width 371 height 17
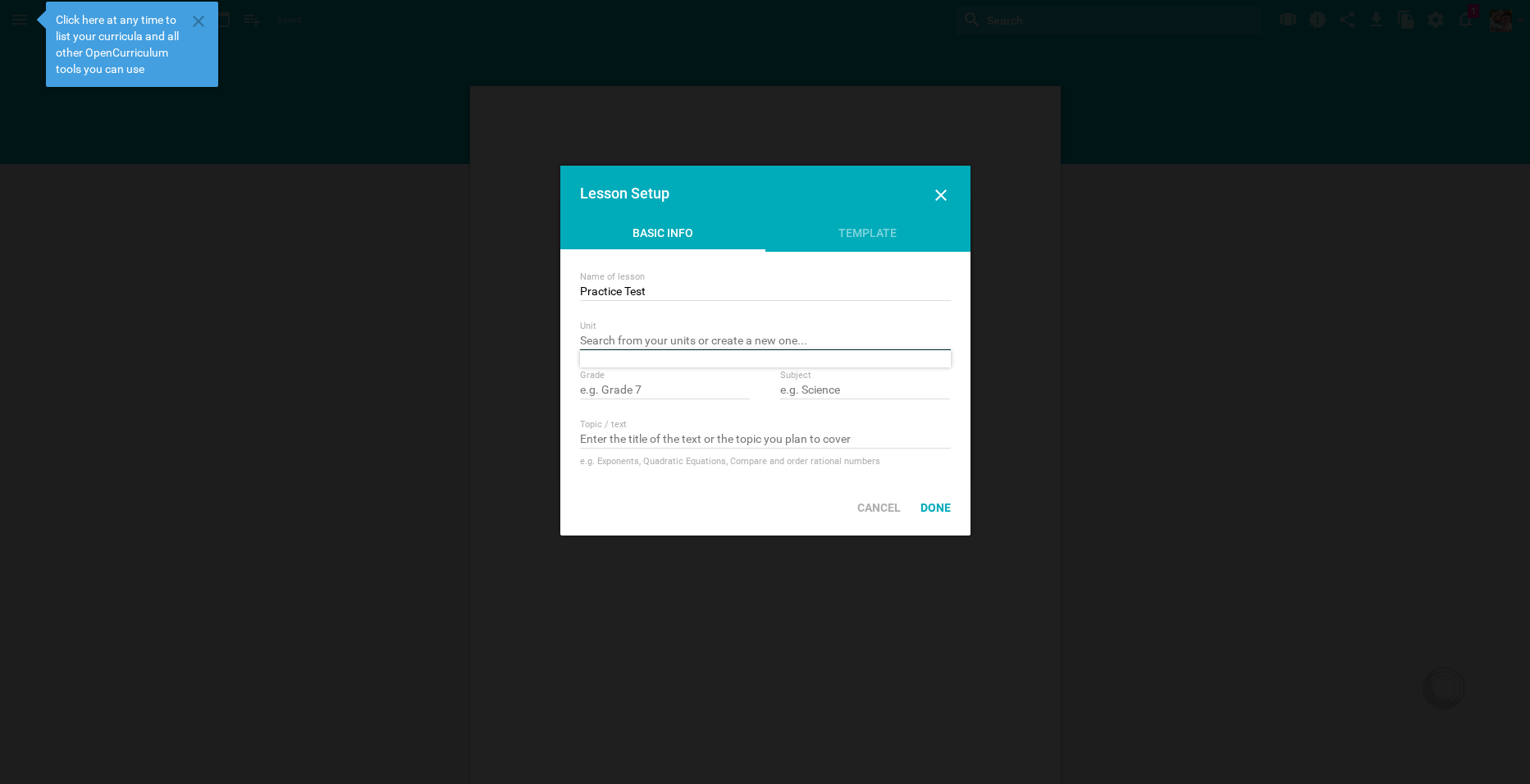
click at [613, 343] on input "text" at bounding box center [766, 342] width 371 height 17
click at [614, 388] on input "text" at bounding box center [666, 391] width 171 height 17
type input "2"
click at [847, 389] on input "text" at bounding box center [865, 391] width 171 height 17
type input "Math"
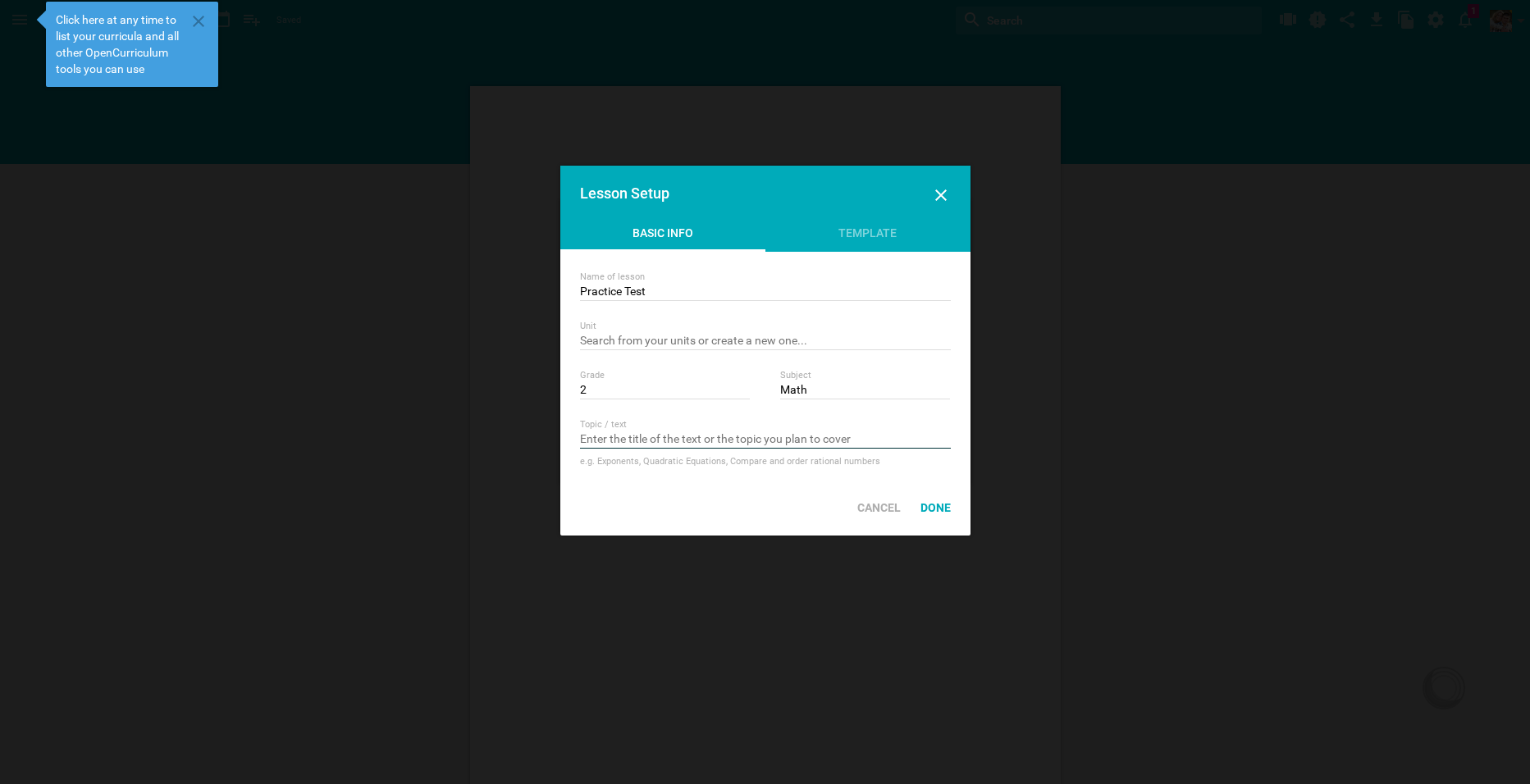
click at [736, 438] on input "text" at bounding box center [766, 440] width 371 height 17
type input "End of Module Assessment Test"
drag, startPoint x: 762, startPoint y: 435, endPoint x: 546, endPoint y: 437, distance: 216.0
type input "Solving graphs, addition and subtraction, word problems."
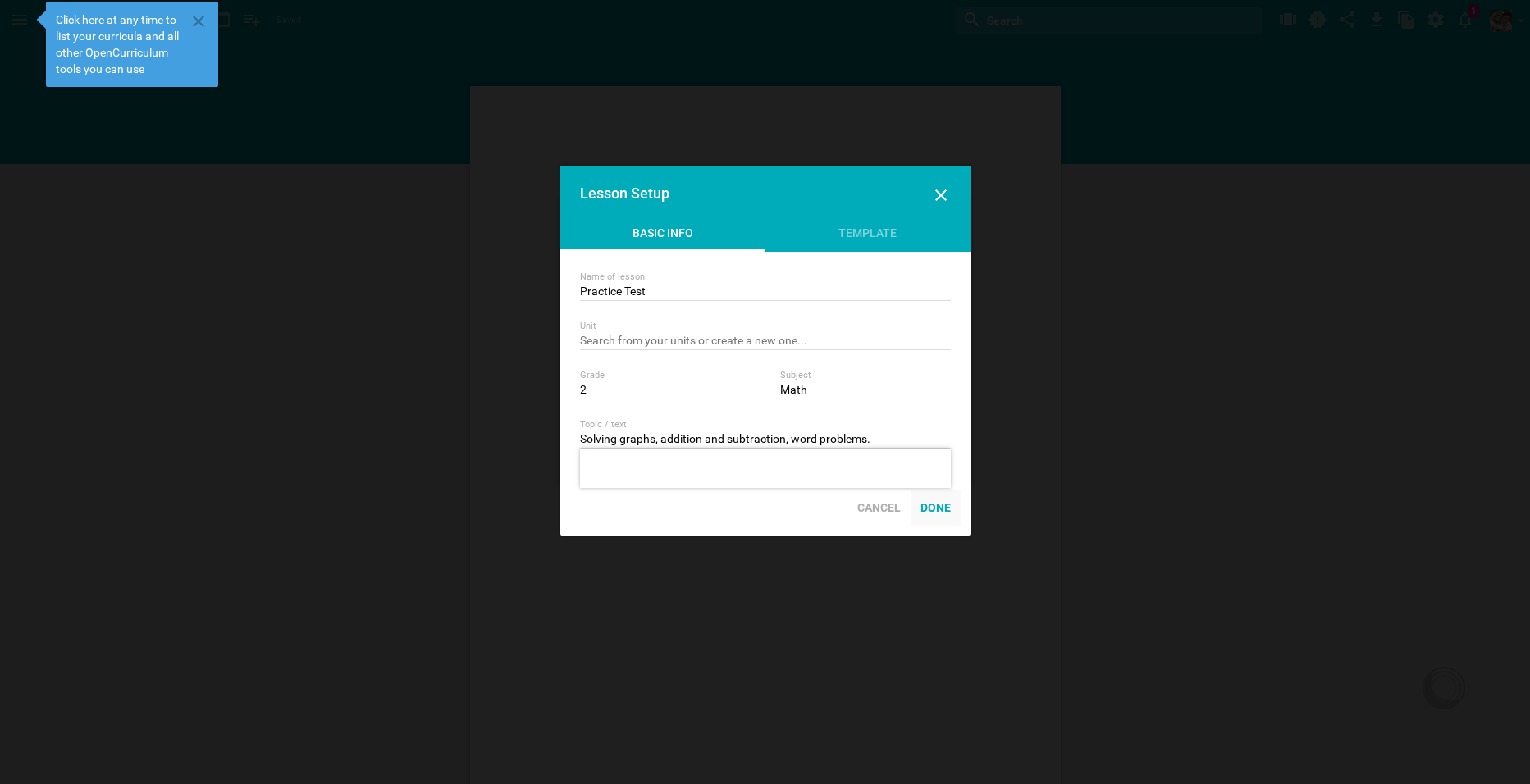
click at [927, 505] on div "Done" at bounding box center [936, 507] width 50 height 36
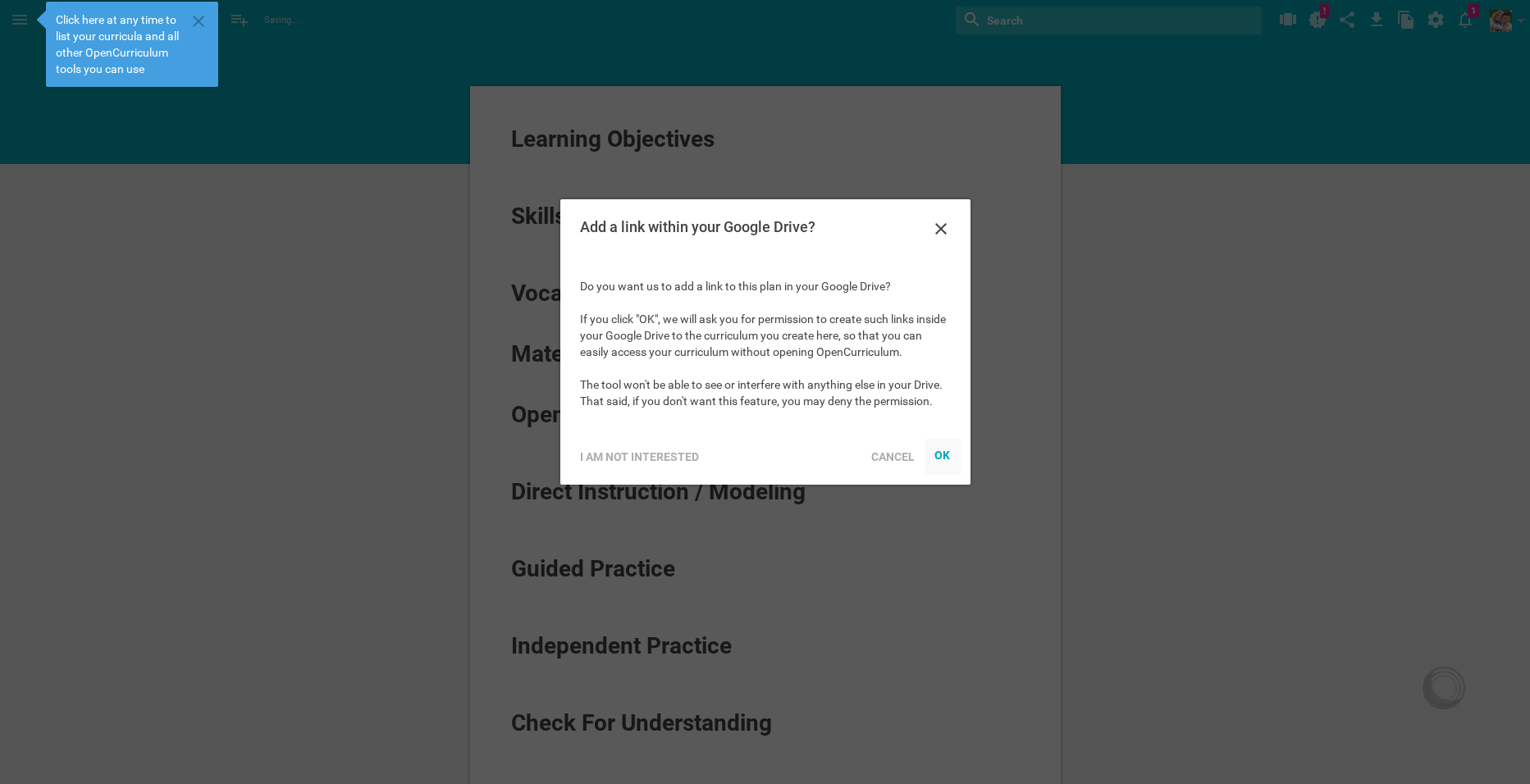
click at [937, 448] on div at bounding box center [942, 456] width 36 height 36
click at [625, 454] on div "I am not interested" at bounding box center [640, 456] width 139 height 36
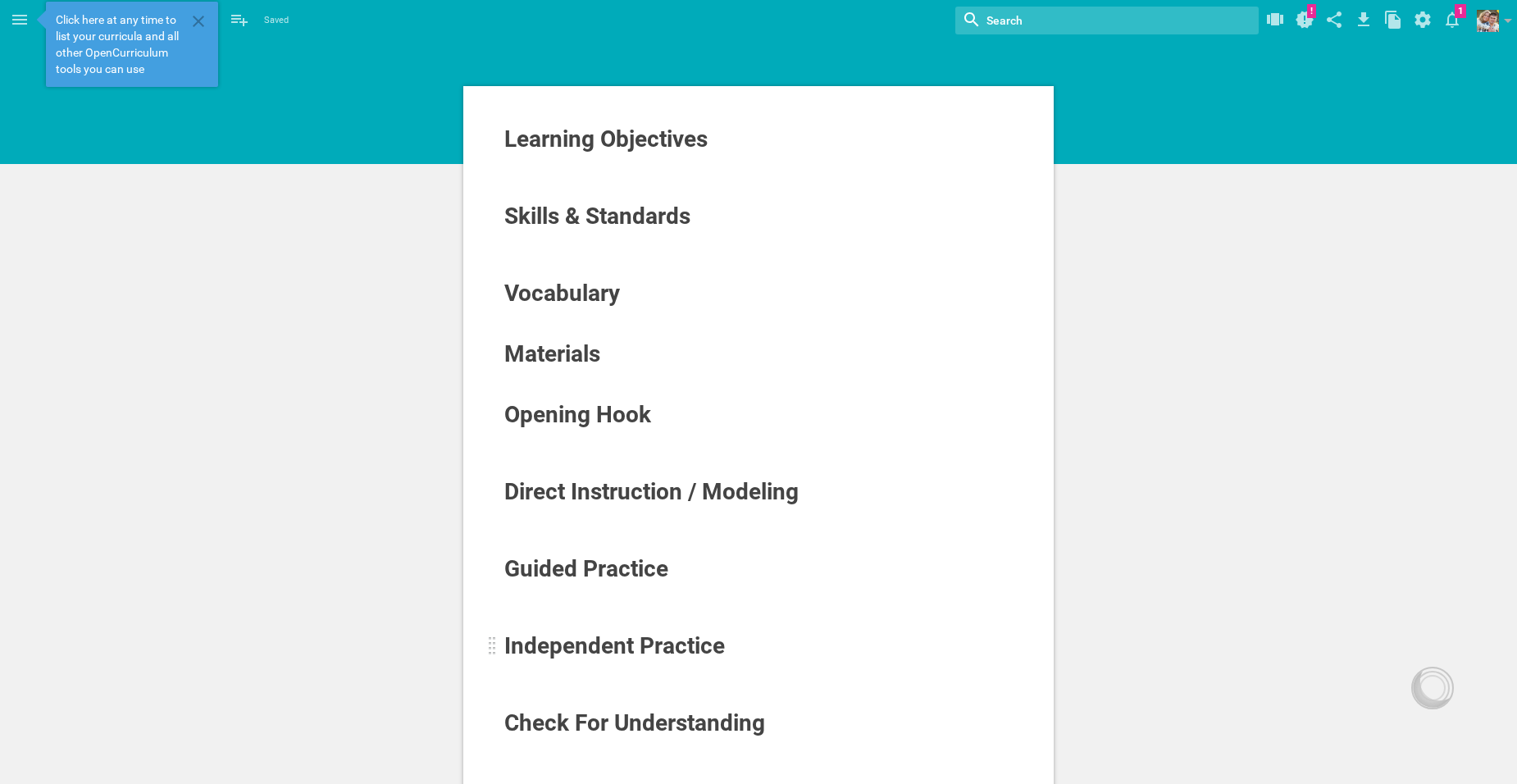
click at [656, 644] on span "Independent Practice" at bounding box center [614, 646] width 221 height 27
click at [741, 644] on div "Independent Practice" at bounding box center [708, 646] width 408 height 26
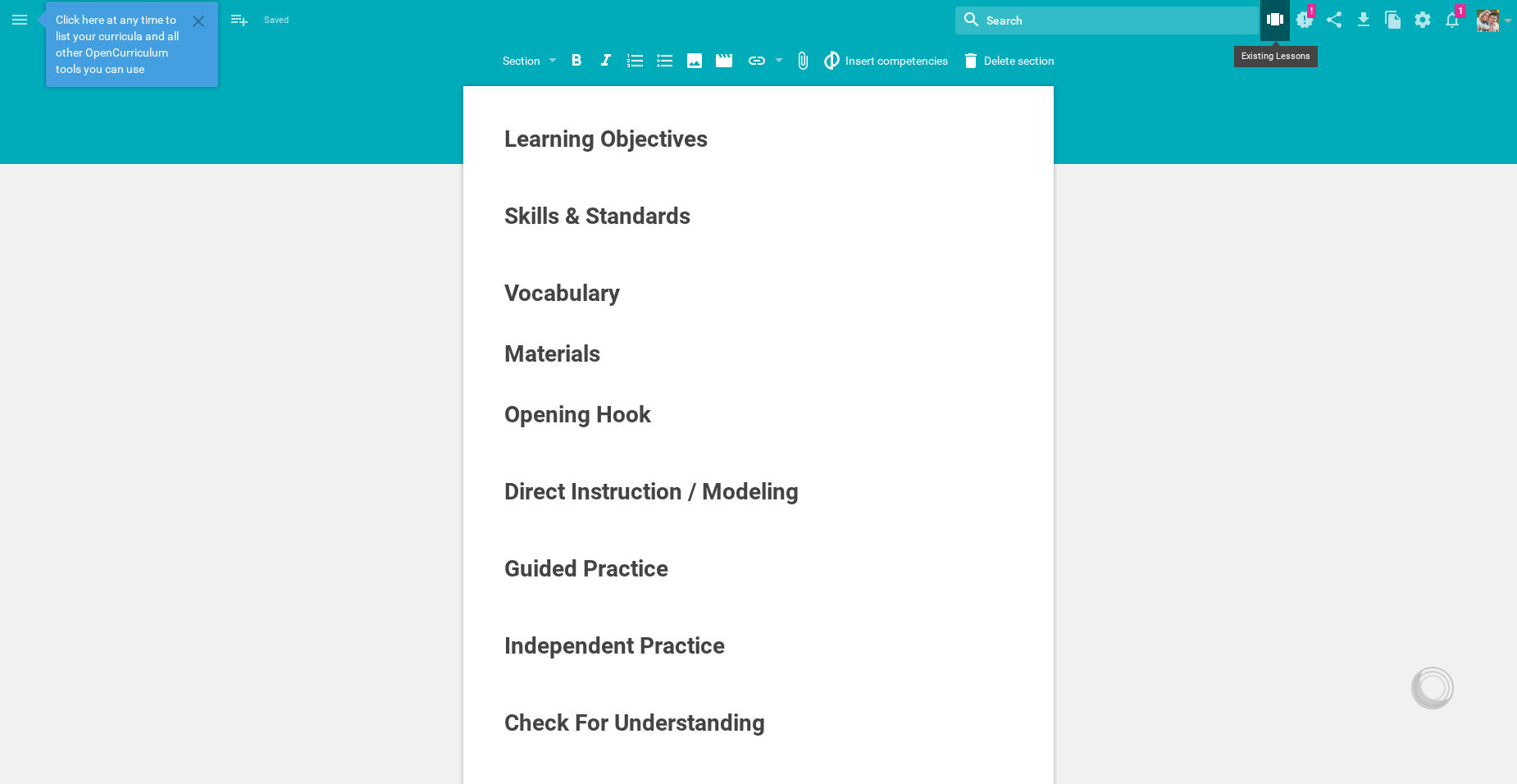
click at [1275, 15] on icon at bounding box center [1275, 19] width 17 height 13
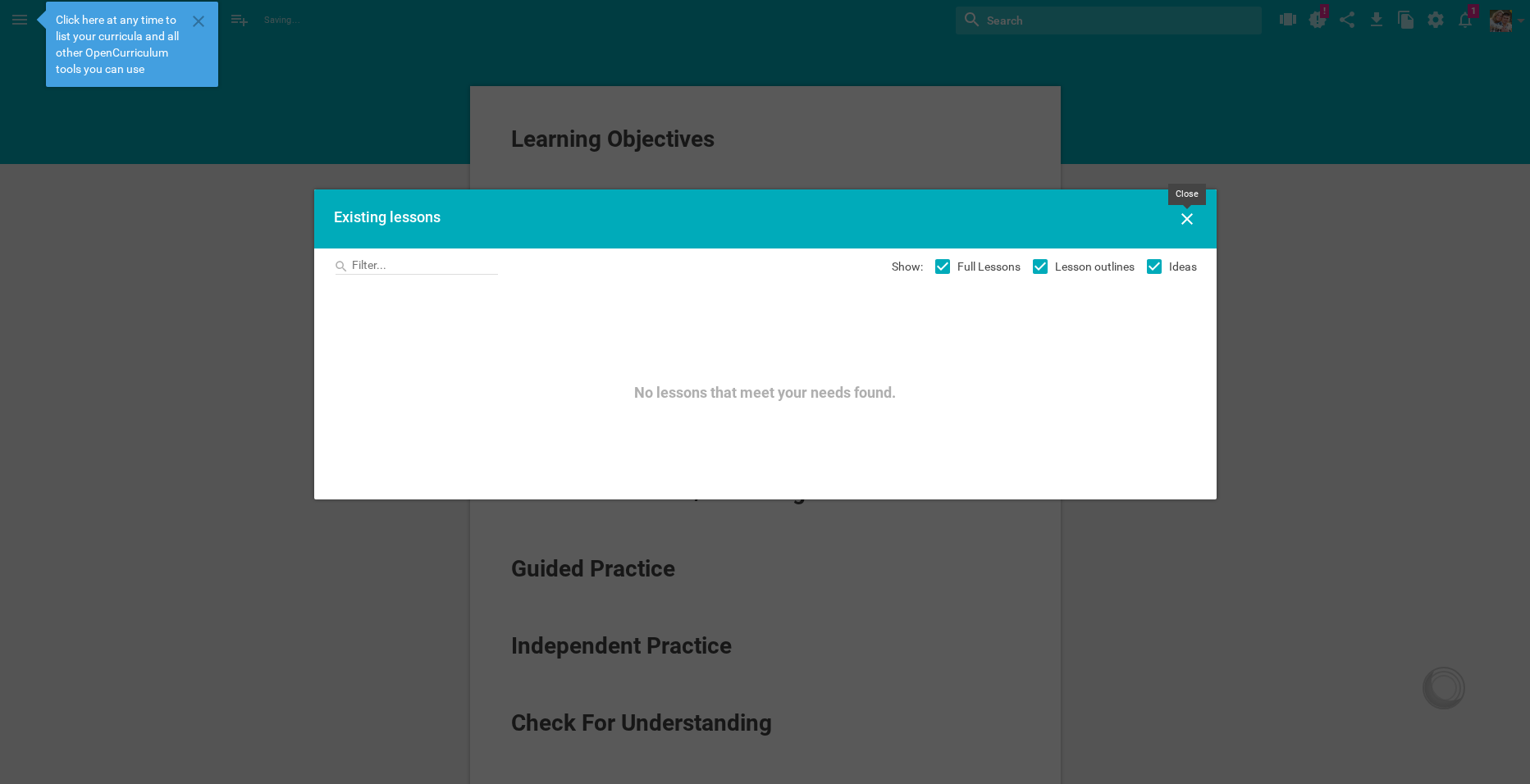
click at [1196, 216] on icon at bounding box center [1187, 219] width 20 height 20
